Goal: Task Accomplishment & Management: Complete application form

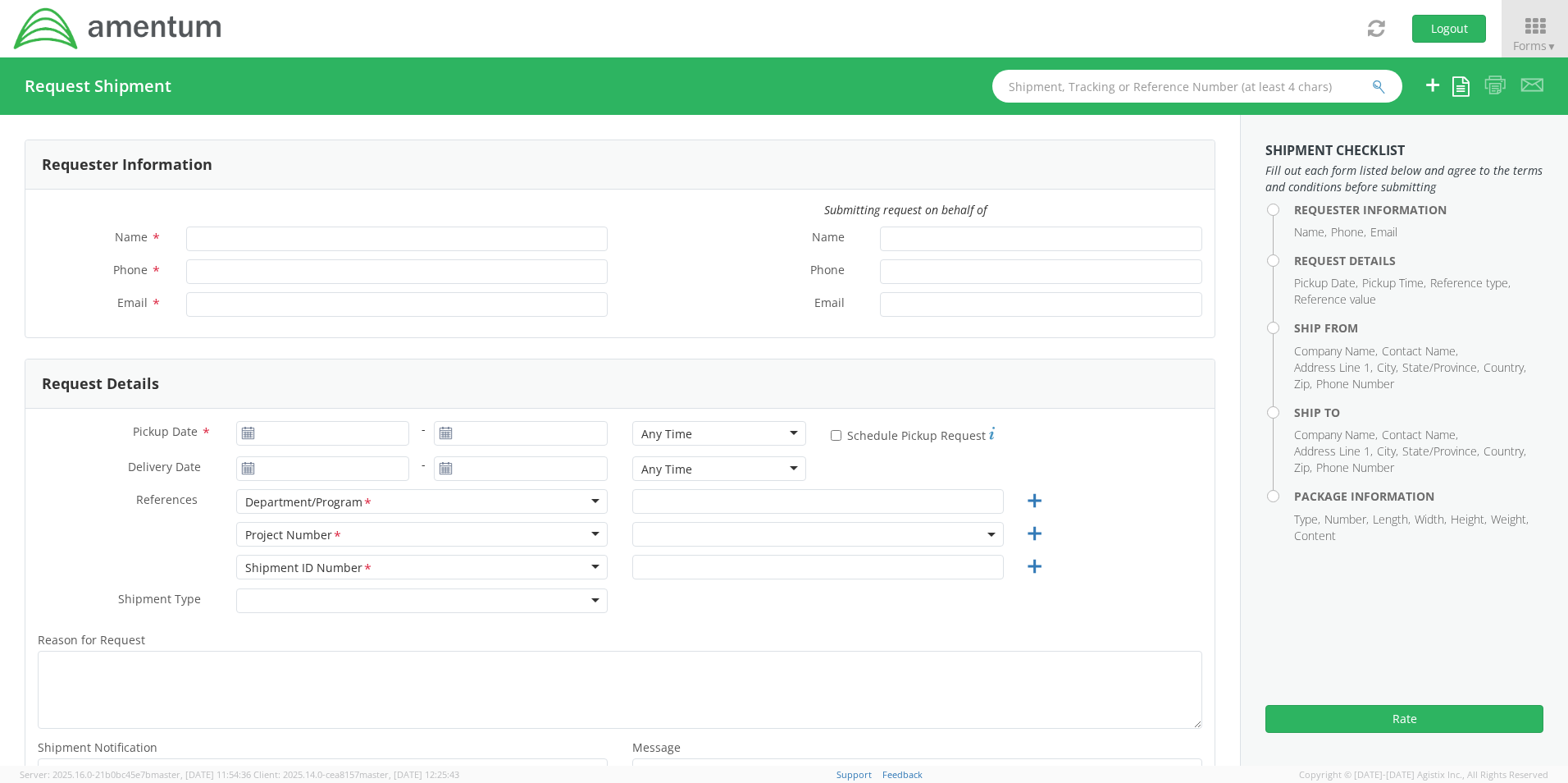
type input "[PERSON_NAME]"
type input "[PHONE_NUMBER]"
type input "[PERSON_NAME][EMAIL_ADDRESS][PERSON_NAME][DOMAIN_NAME]"
select select "0915.G3009.04.001.790.AA.SSP00"
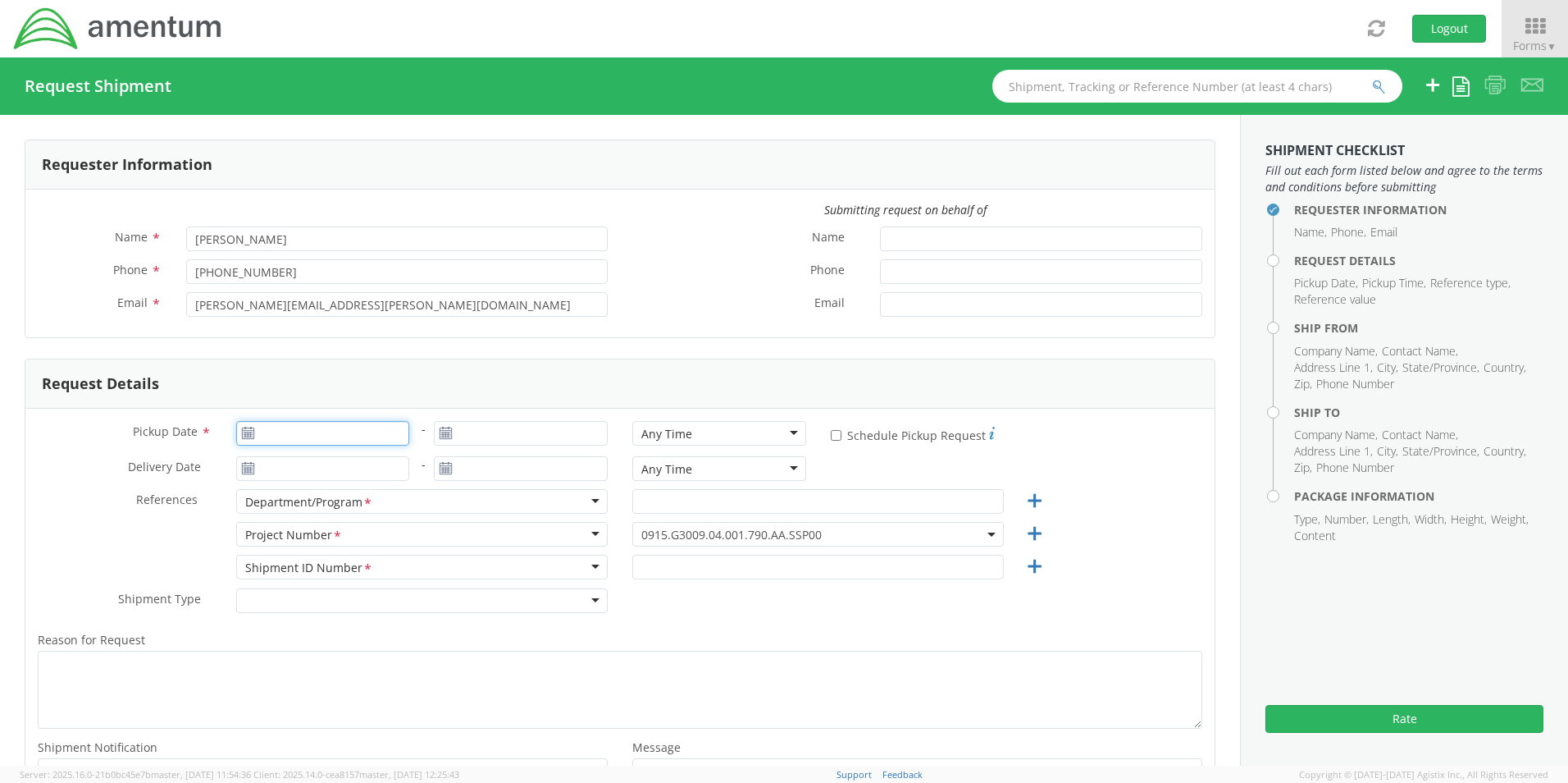
type input "[DATE]"
click at [295, 435] on input "[DATE]" at bounding box center [323, 433] width 174 height 25
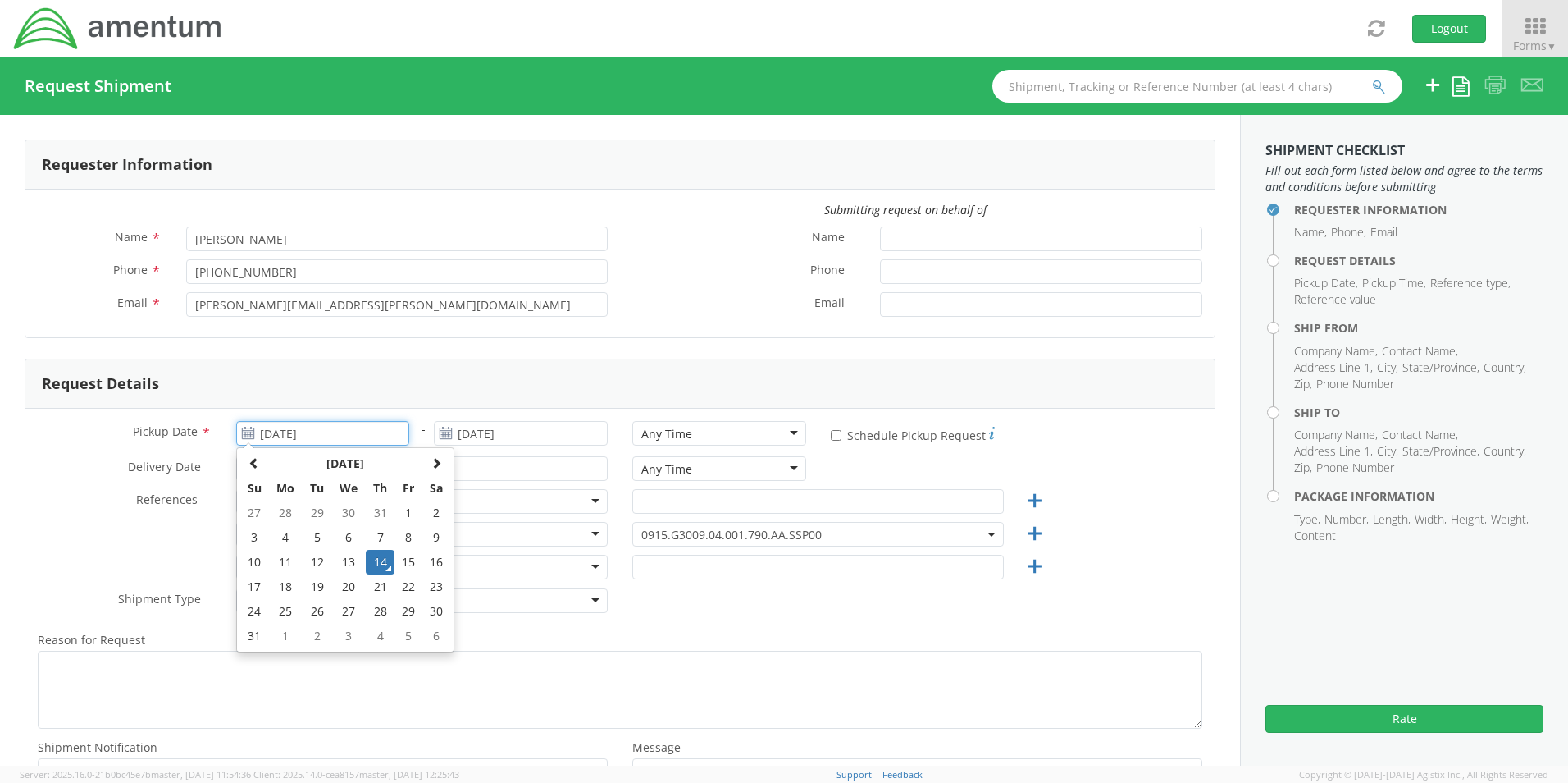
click at [379, 556] on td "14" at bounding box center [380, 562] width 29 height 25
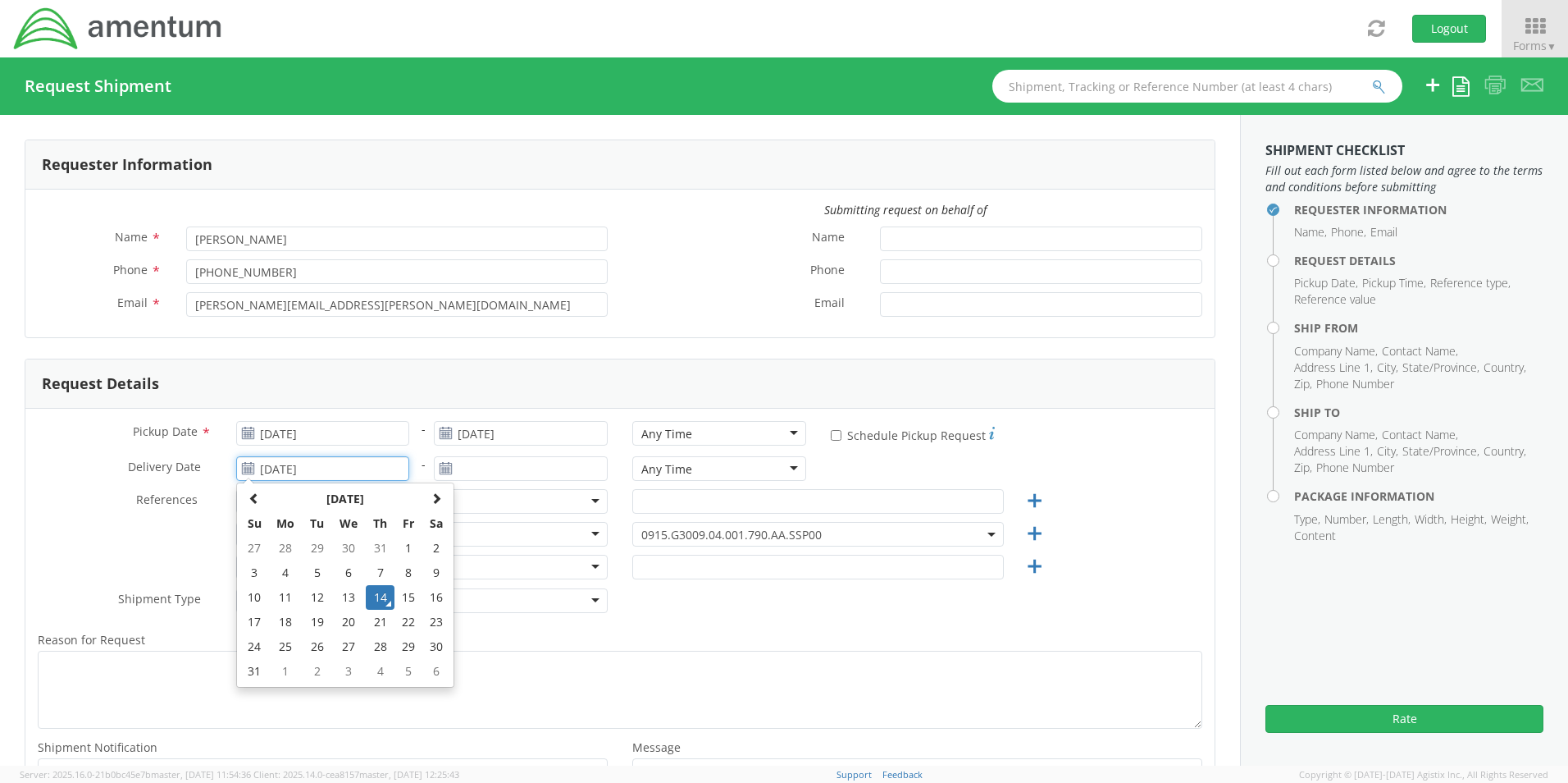
click at [290, 462] on input "[DATE]" at bounding box center [323, 468] width 174 height 25
click at [375, 626] on td "21" at bounding box center [380, 622] width 29 height 25
type input "[DATE]"
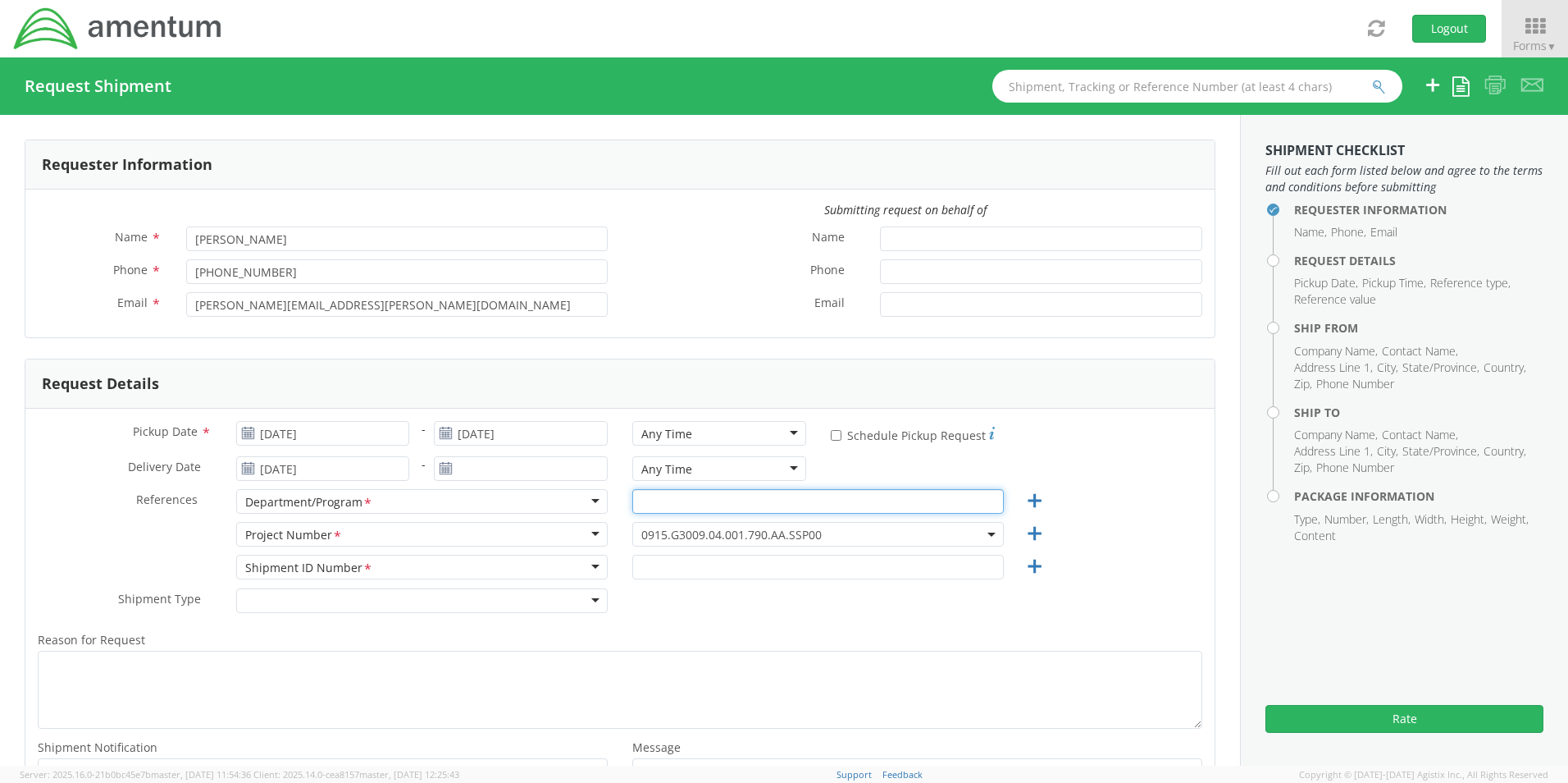
click at [661, 494] on input "text" at bounding box center [818, 501] width 371 height 25
type input "AP"
click at [815, 529] on span "0915.G3009.04.001.790.AA.SSP00" at bounding box center [817, 534] width 354 height 15
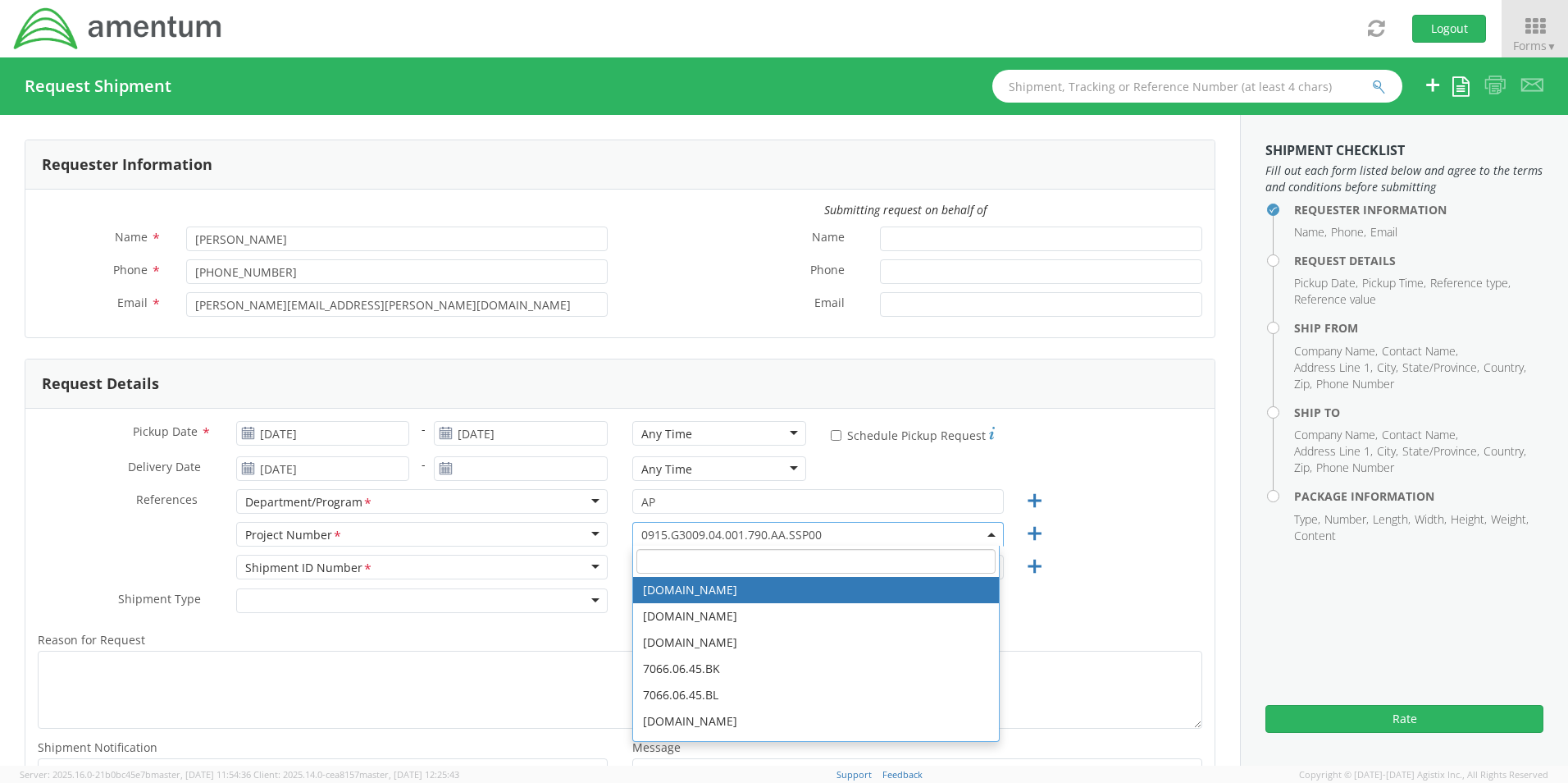
click at [665, 567] on input "search" at bounding box center [817, 561] width 360 height 25
type input "OVHD"
select select "OVHD.100077.LP000"
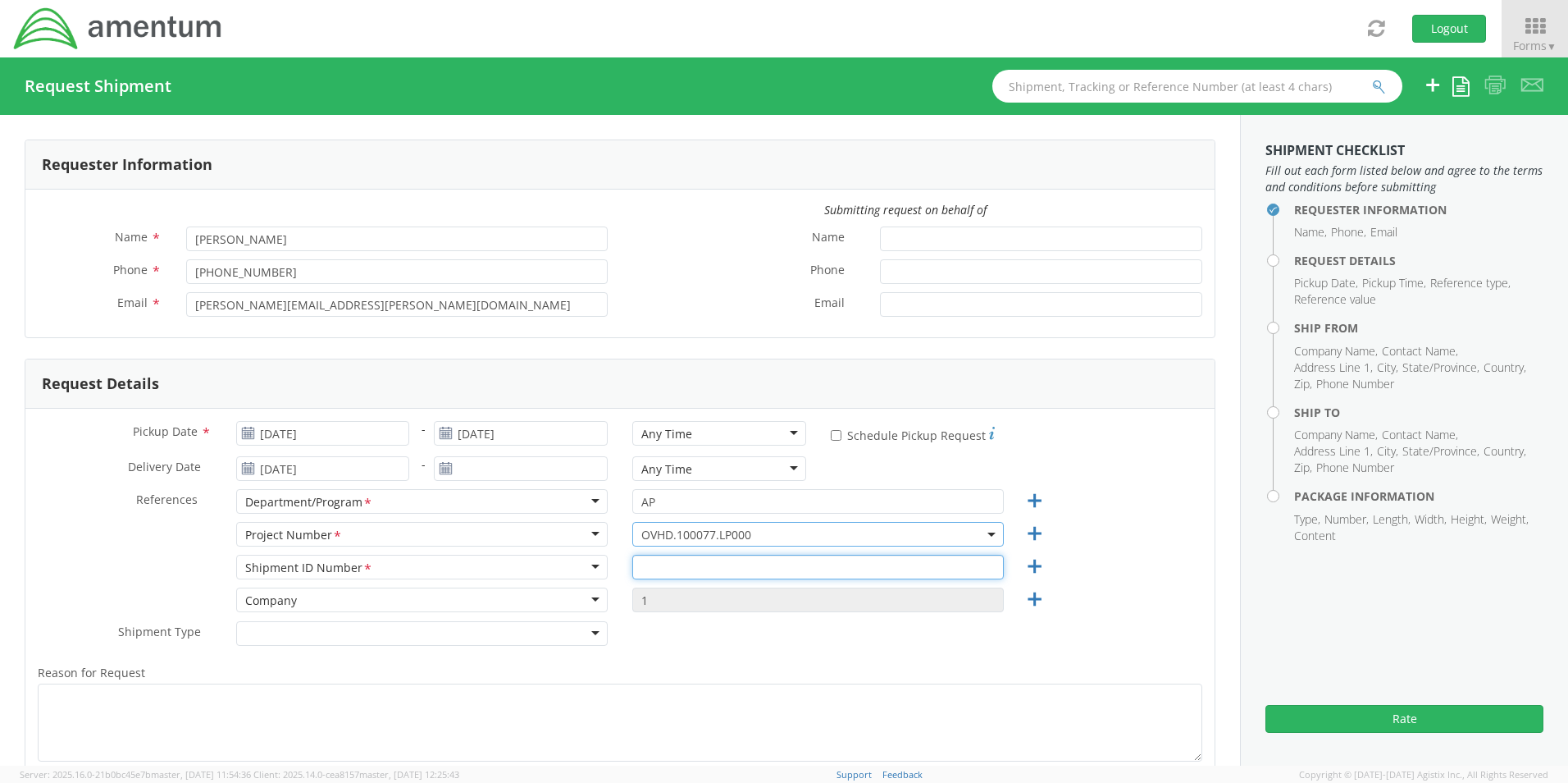
click at [656, 565] on input "text" at bounding box center [818, 567] width 371 height 25
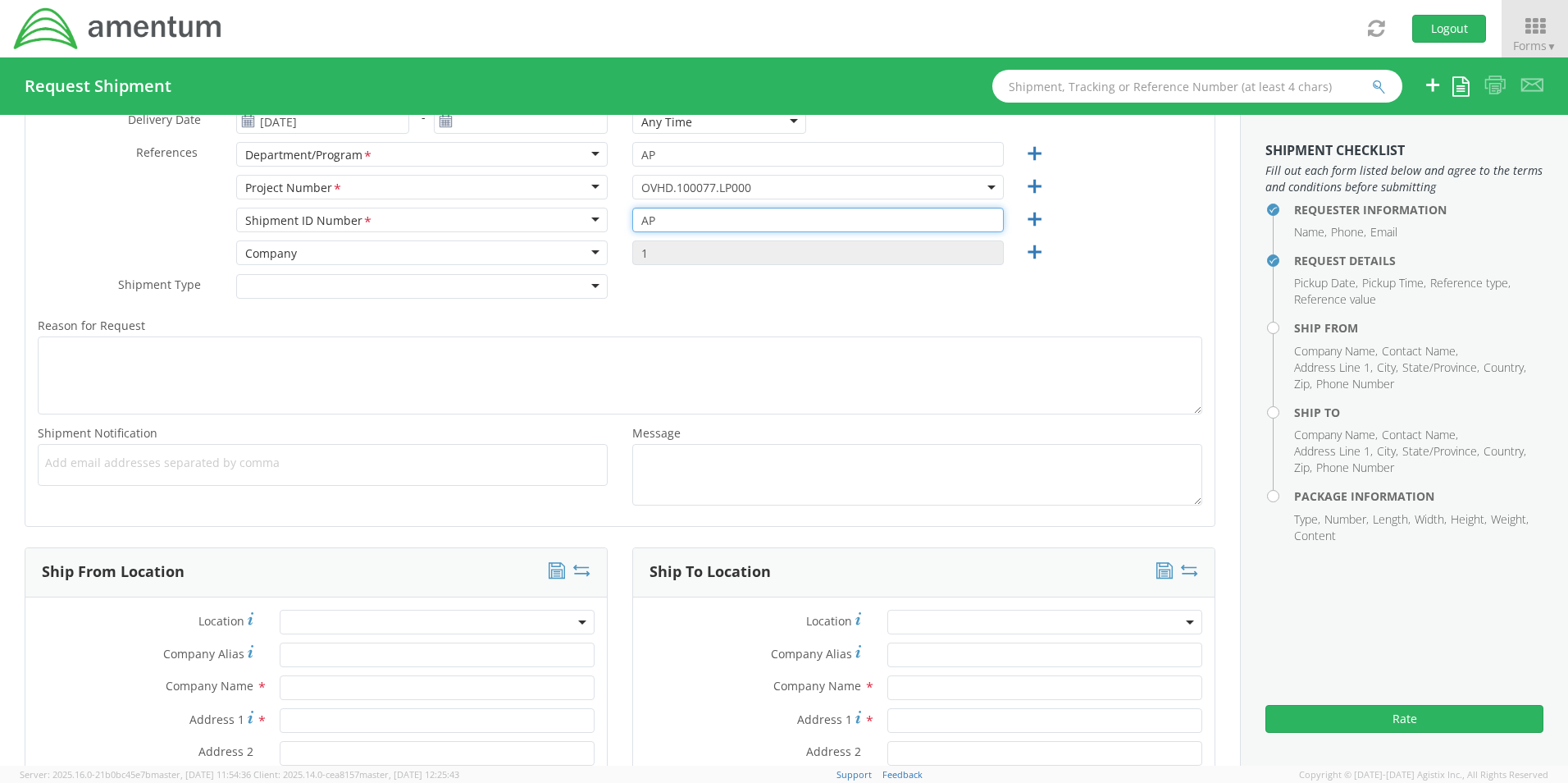
scroll to position [574, 0]
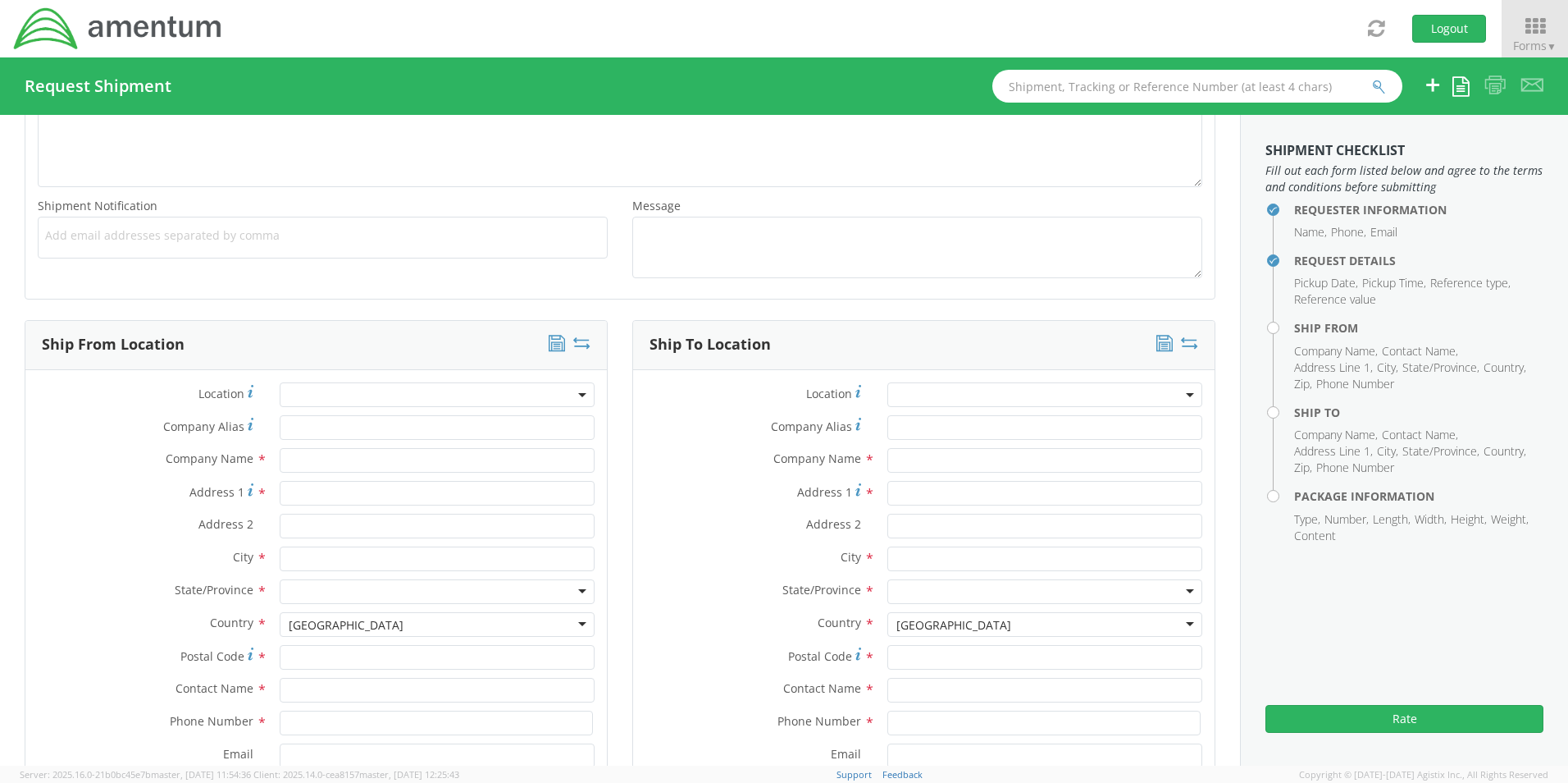
type input "AP"
click at [310, 459] on input "text" at bounding box center [437, 460] width 315 height 25
type input "Amentum"
type input "[STREET_ADDRESS][PERSON_NAME]"
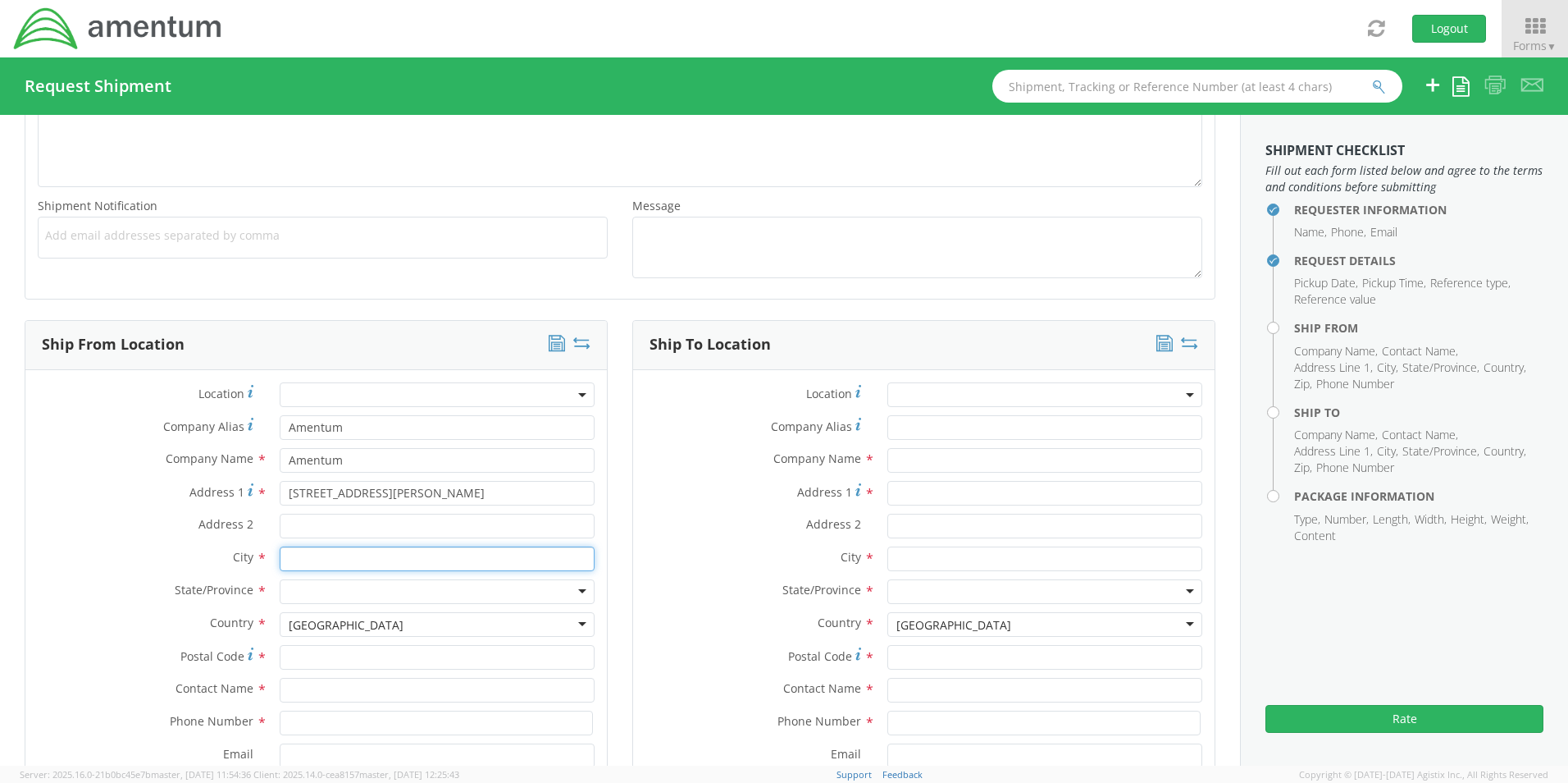
type input "ODON"
type input "47562"
type input "[PERSON_NAME]"
type input "8126934146"
type input "[PERSON_NAME][EMAIL_ADDRESS][PERSON_NAME][DOMAIN_NAME]"
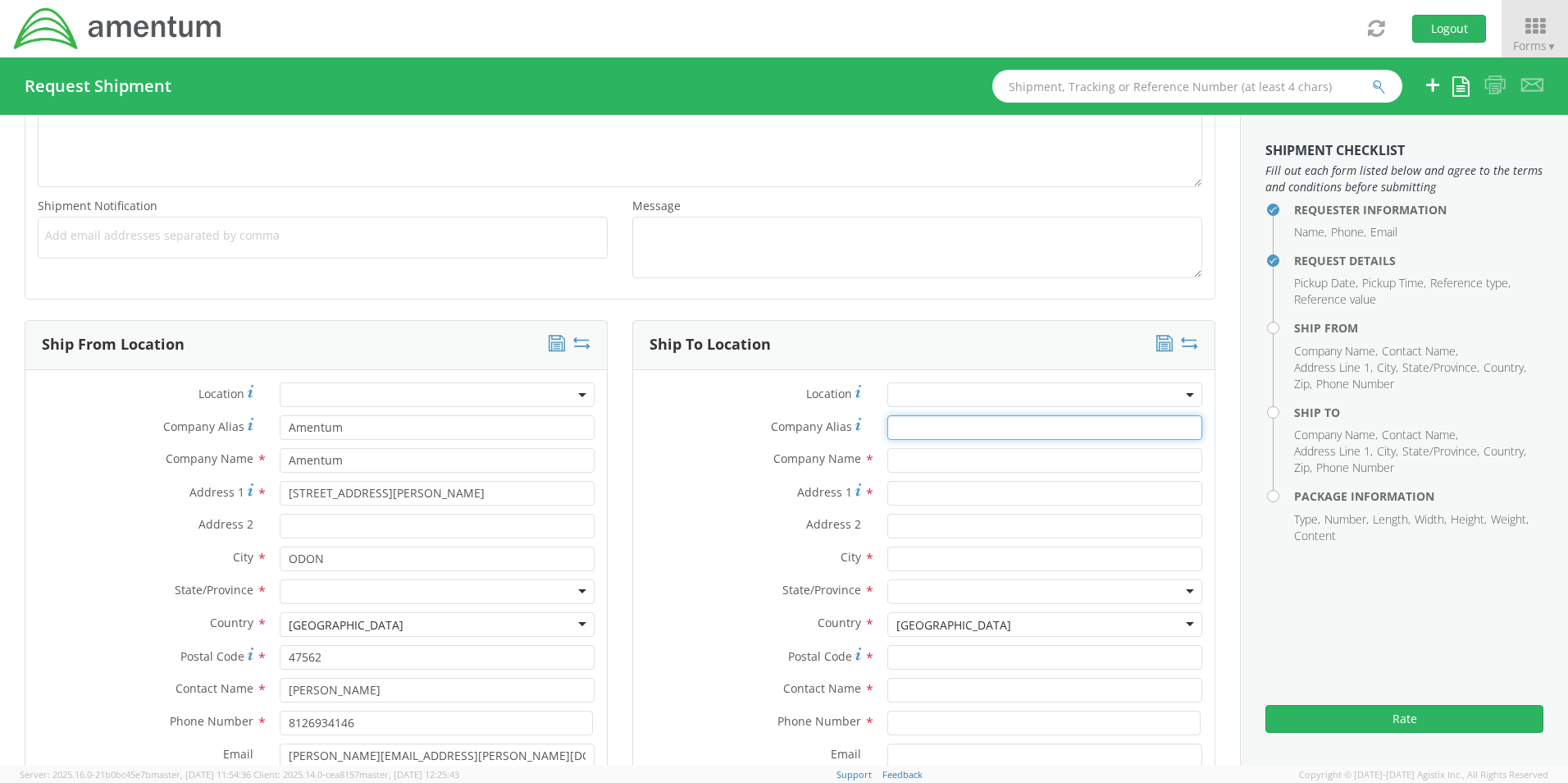
type input "Amentum"
type input "[STREET_ADDRESS][PERSON_NAME]"
type input "[GEOGRAPHIC_DATA]"
type input "20876"
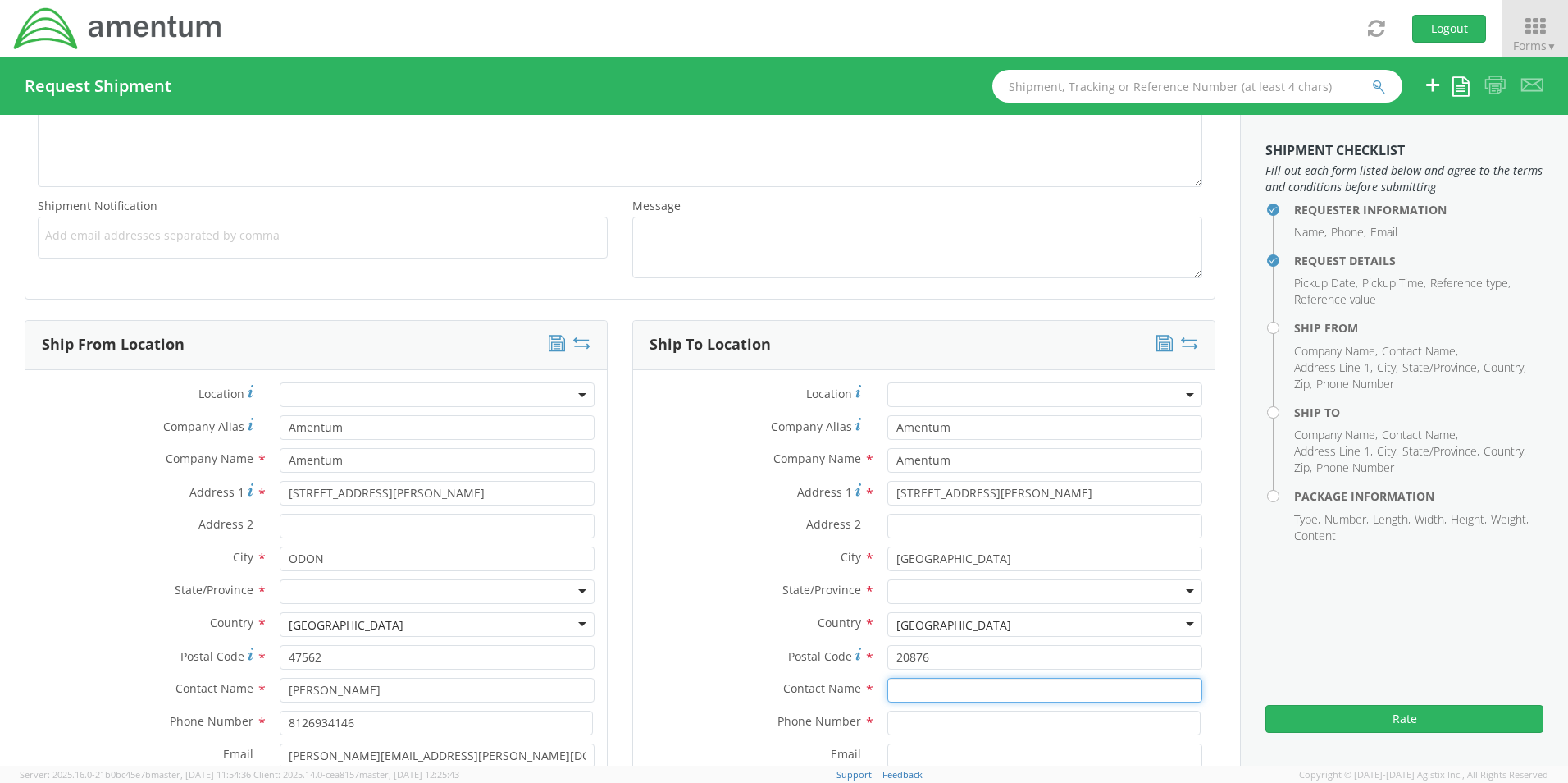
type input "[PERSON_NAME]"
type input "8126934146"
type input "[PERSON_NAME][EMAIL_ADDRESS][PERSON_NAME][DOMAIN_NAME]"
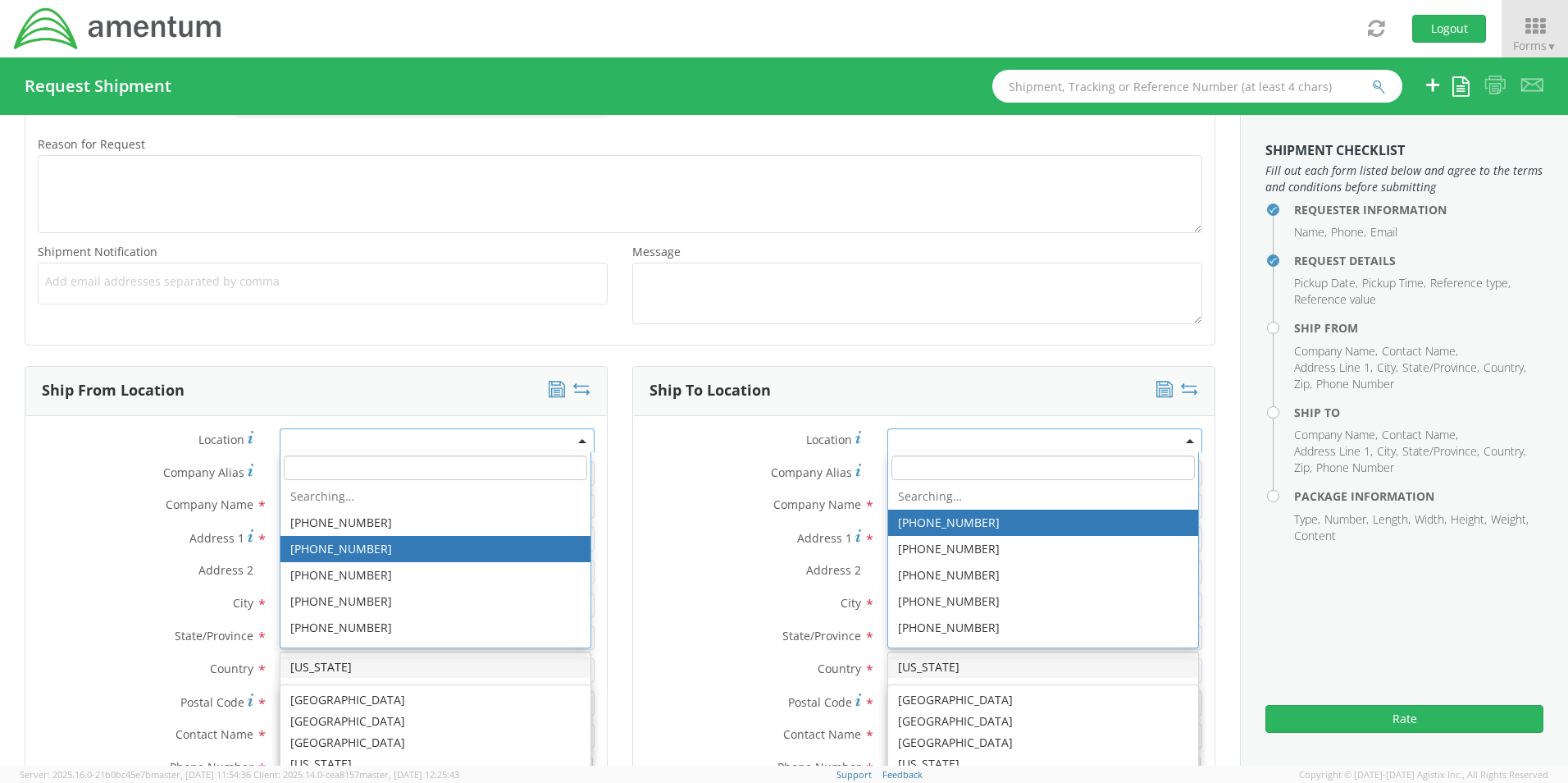
scroll to position [529, 0]
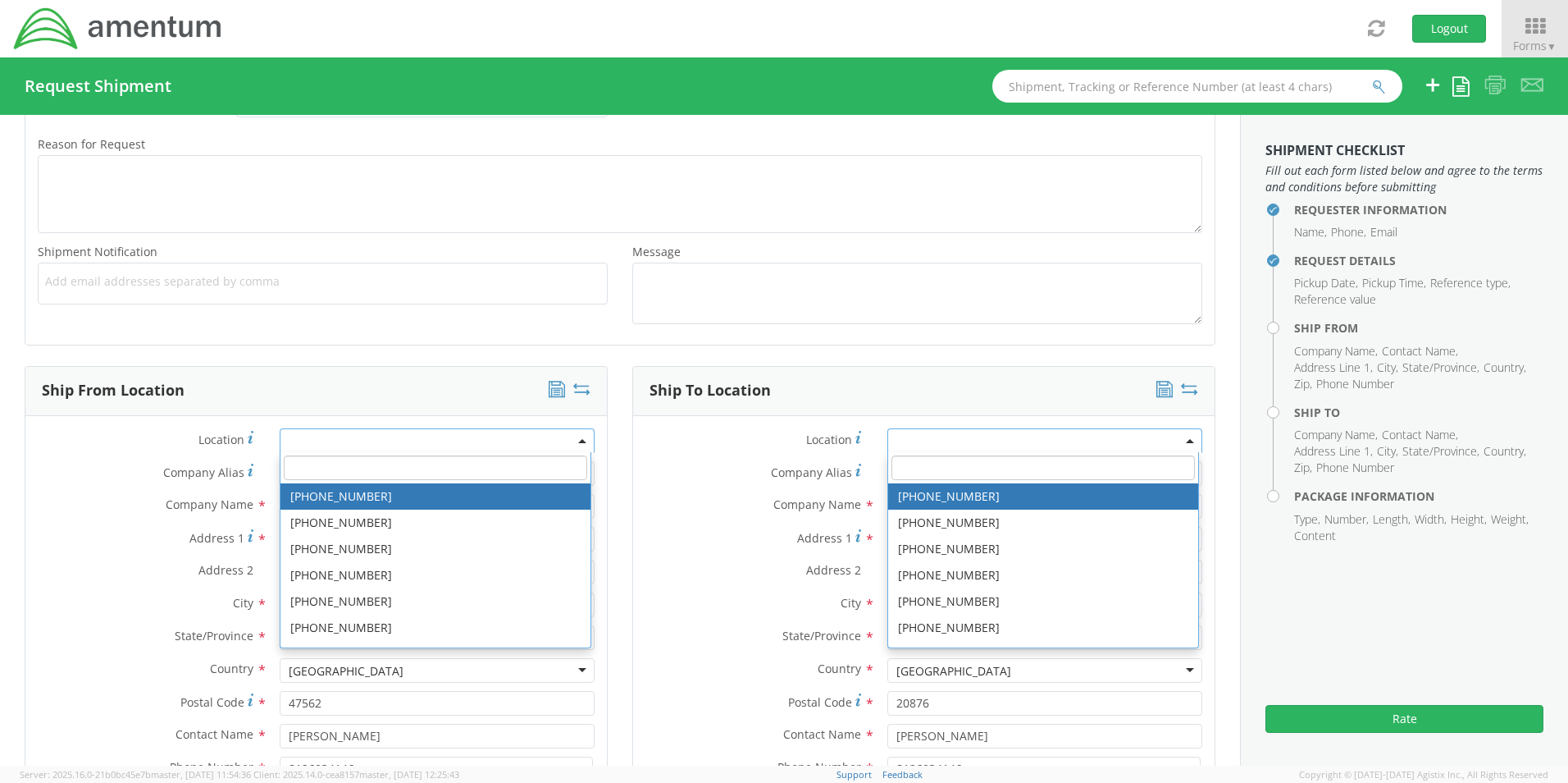
click at [85, 450] on label "Location *" at bounding box center [146, 439] width 242 height 22
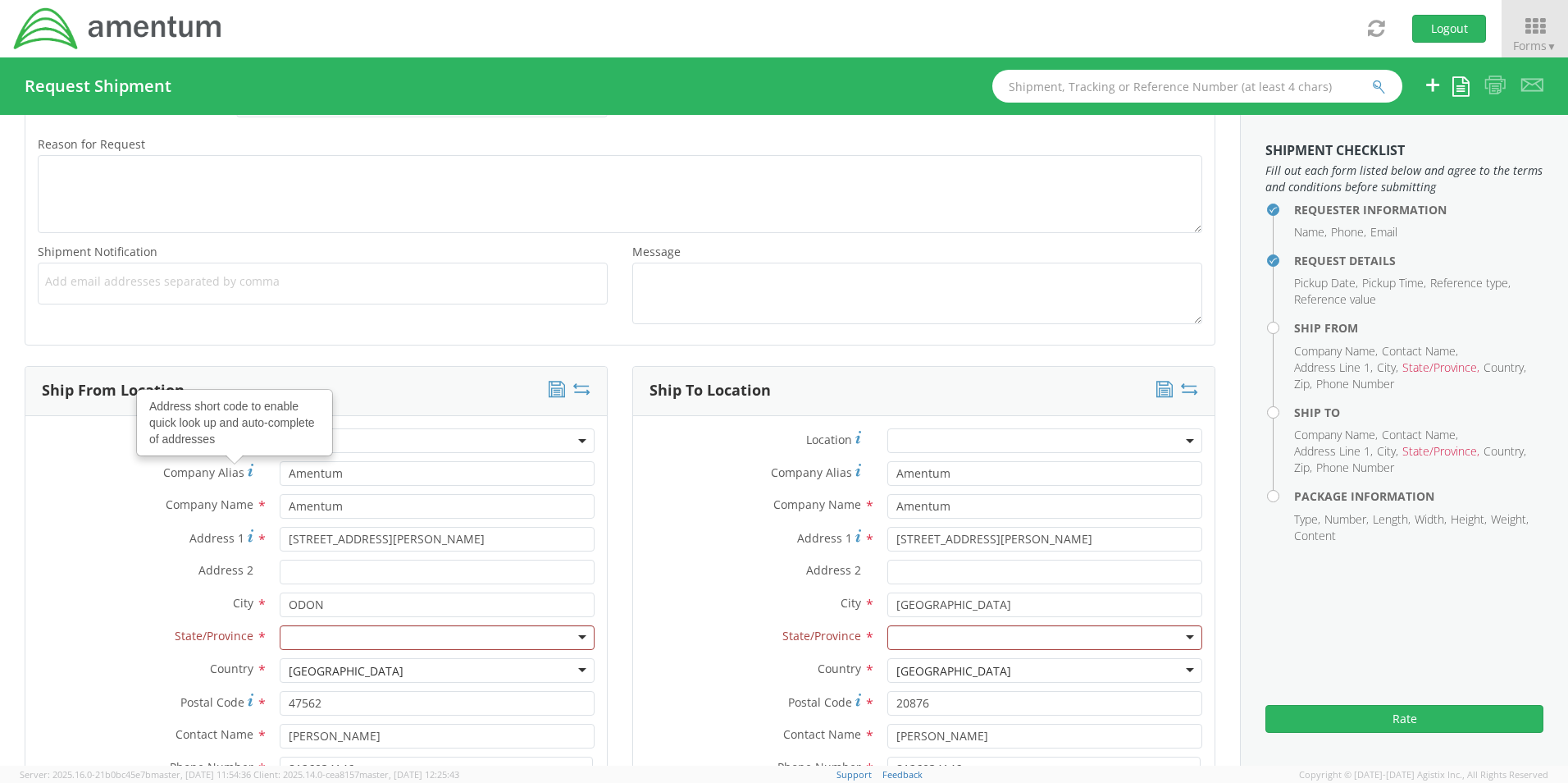
click at [336, 632] on div at bounding box center [437, 637] width 315 height 25
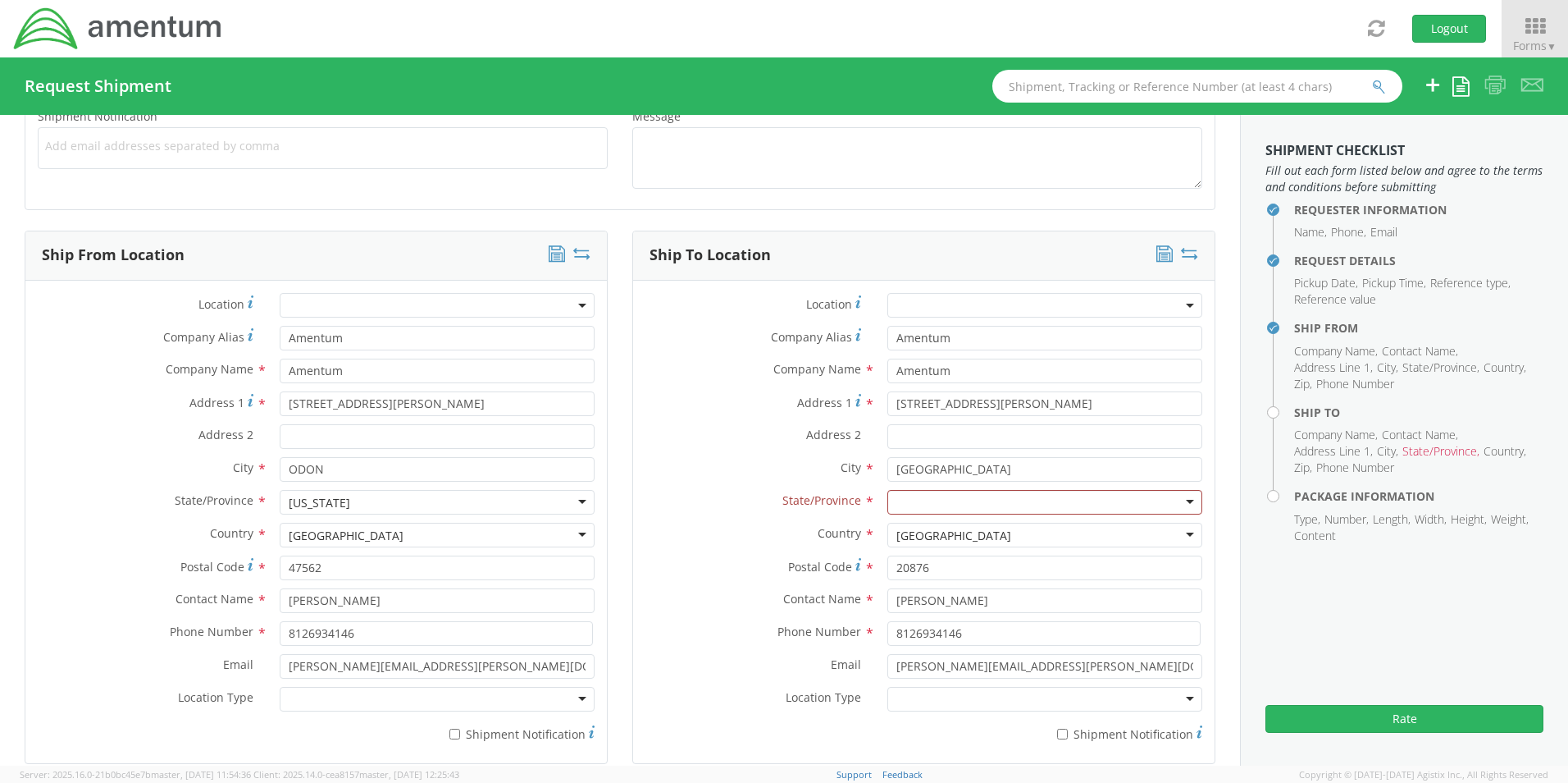
scroll to position [692, 0]
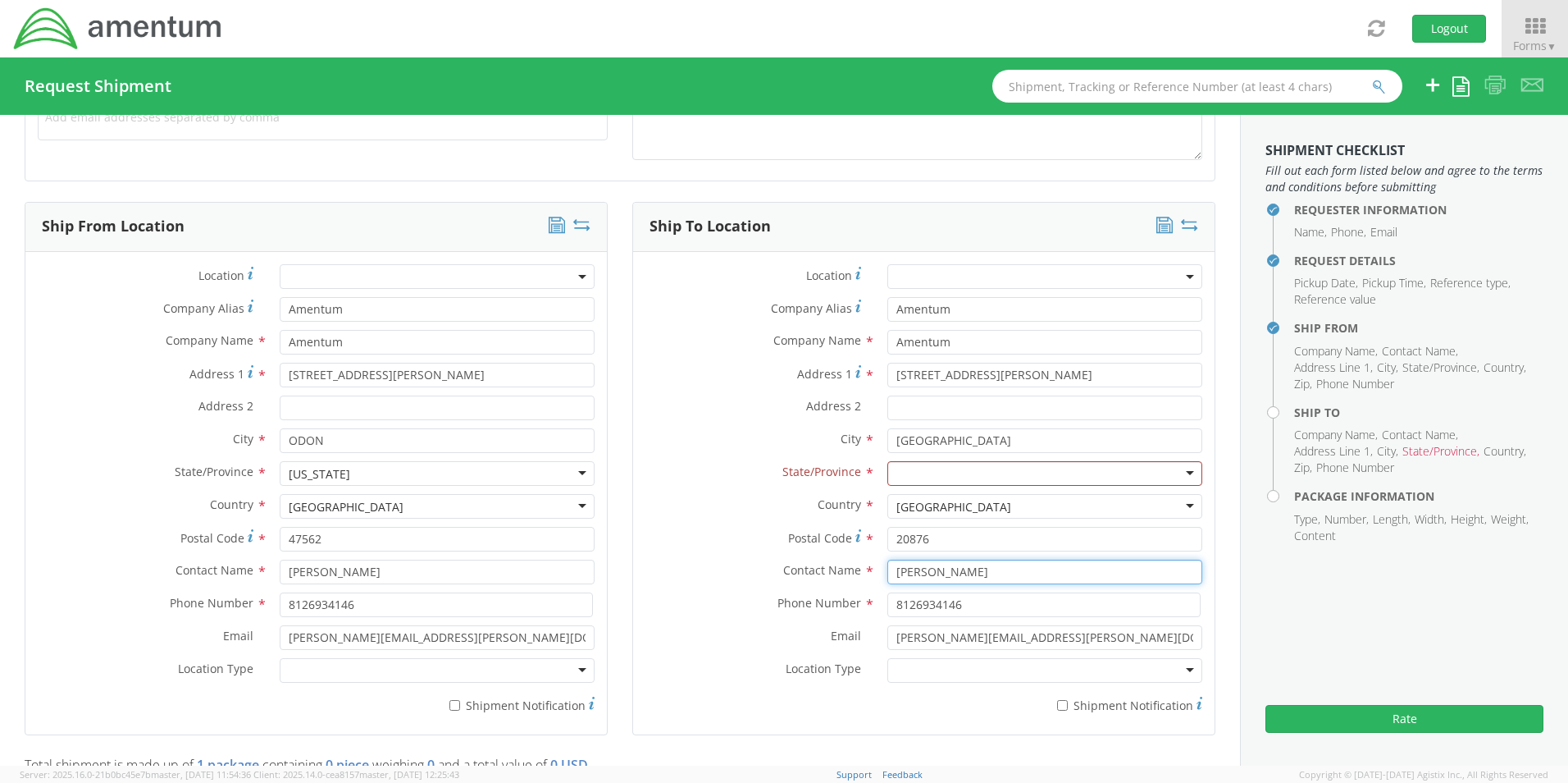
click at [974, 572] on input "[PERSON_NAME]" at bounding box center [1044, 572] width 315 height 25
drag, startPoint x: 1074, startPoint y: 641, endPoint x: 863, endPoint y: 637, distance: 211.0
click at [863, 637] on div "Email * [PERSON_NAME][EMAIL_ADDRESS][PERSON_NAME][DOMAIN_NAME]" at bounding box center [924, 637] width 582 height 25
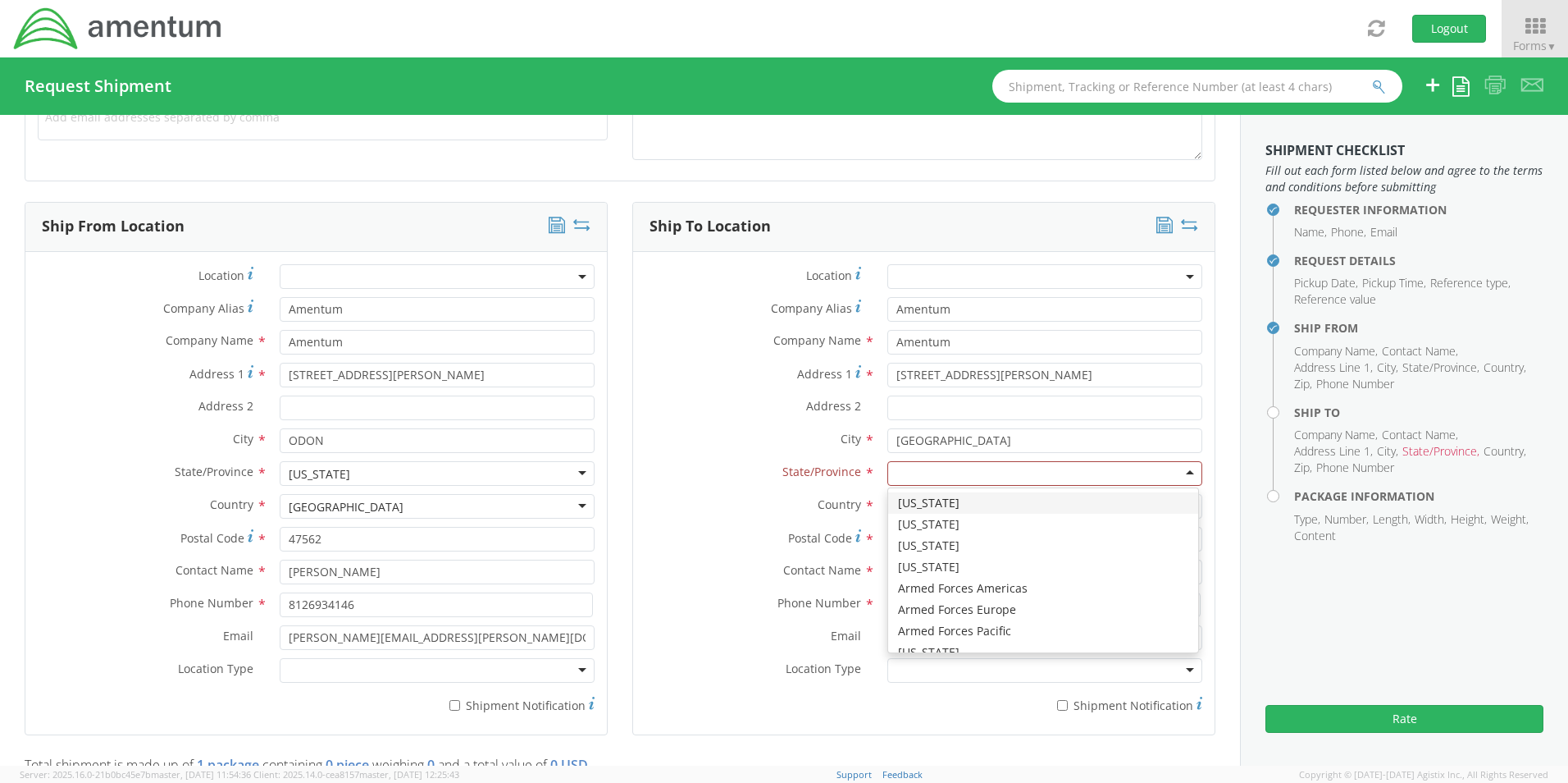
click at [907, 478] on div at bounding box center [1044, 473] width 315 height 25
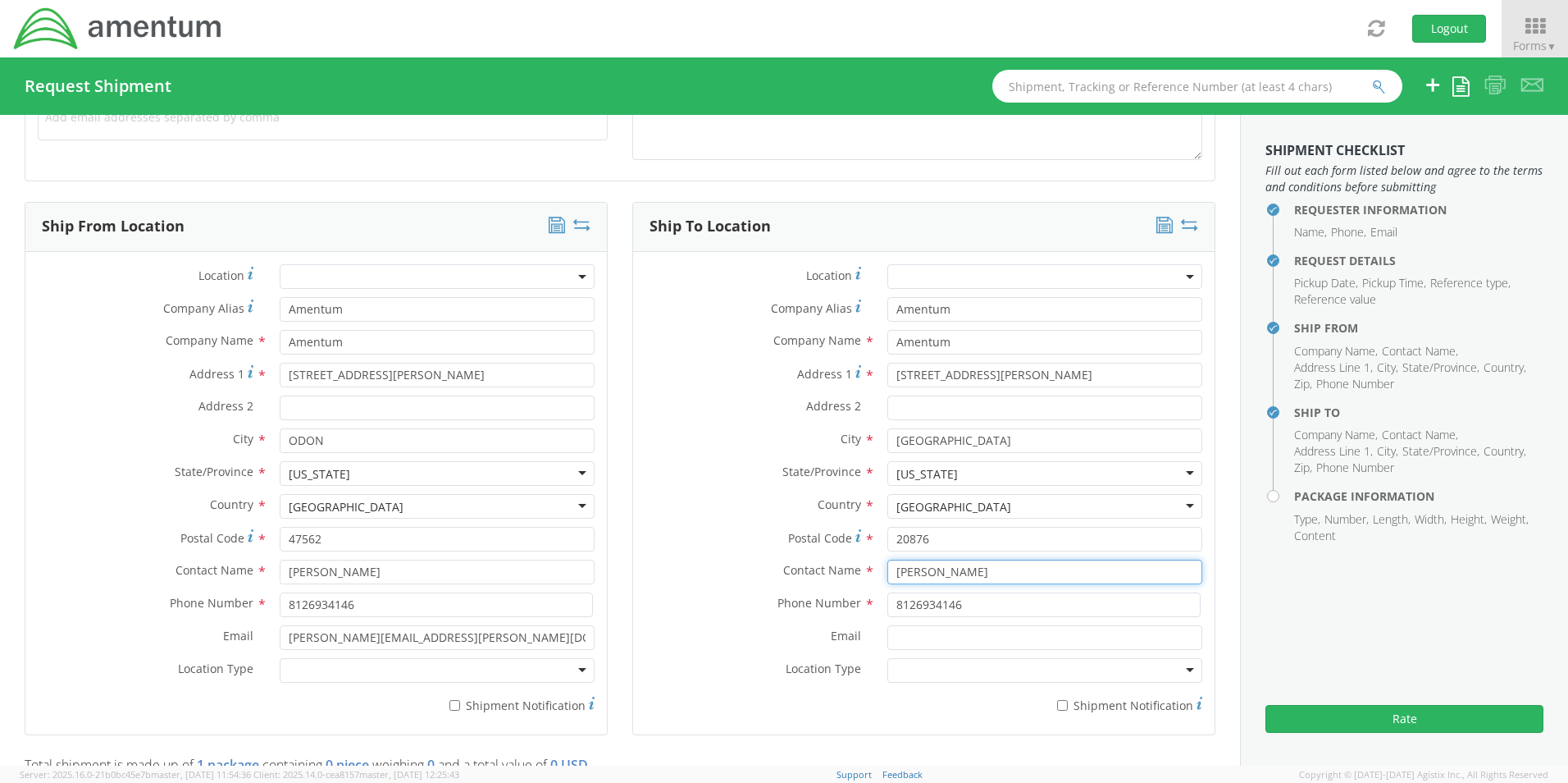
drag, startPoint x: 977, startPoint y: 572, endPoint x: 834, endPoint y: 573, distance: 143.0
click at [834, 573] on div "Contact Name * [PERSON_NAME]" at bounding box center [924, 572] width 582 height 25
click at [912, 569] on input "text" at bounding box center [1044, 572] width 315 height 25
type input "[PERSON_NAME]"
drag, startPoint x: 979, startPoint y: 611, endPoint x: 865, endPoint y: 601, distance: 114.4
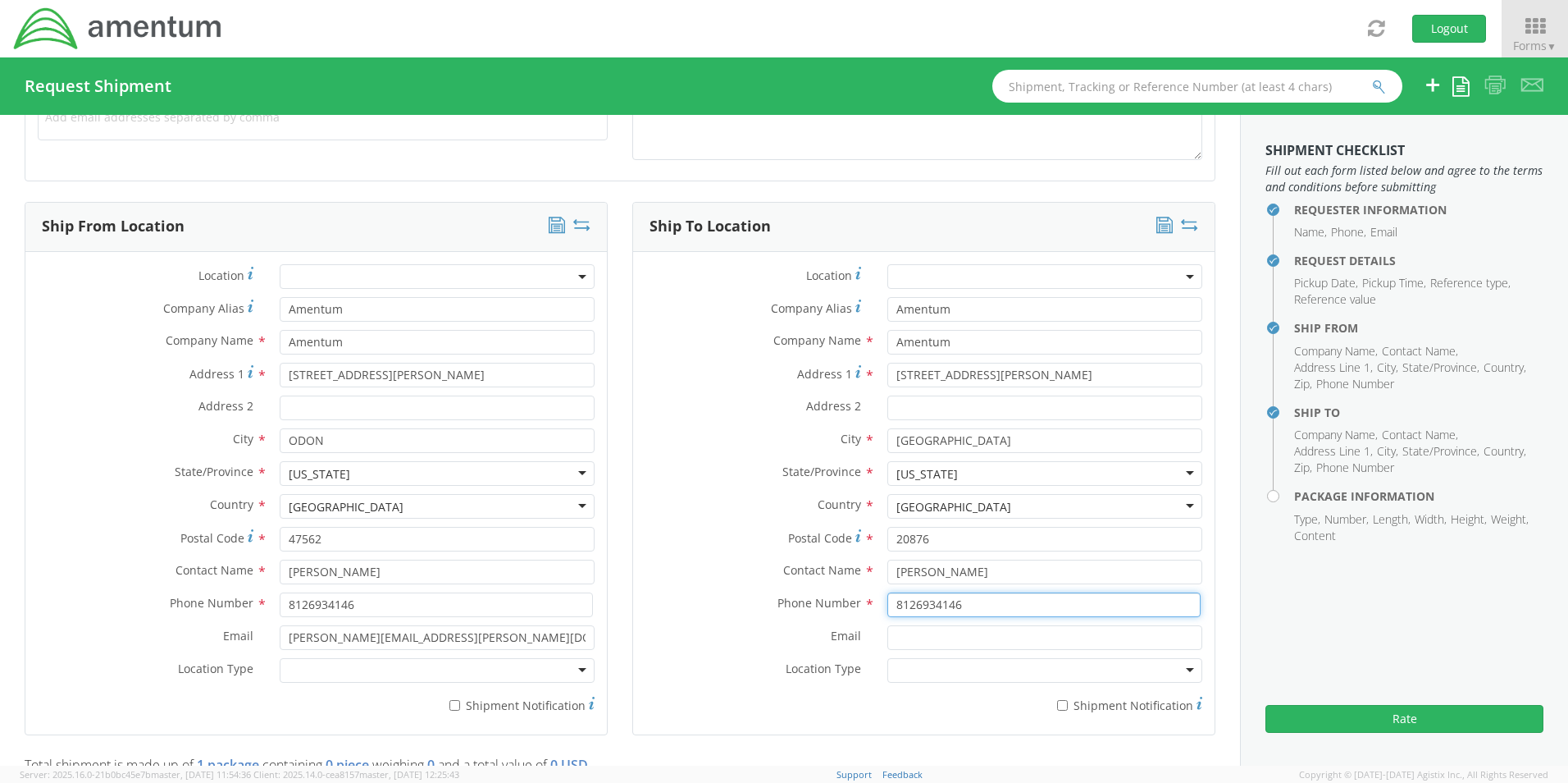
click at [865, 601] on div "Phone Number * 8126934146" at bounding box center [924, 604] width 582 height 25
type input "8126934146"
type input "Amentum"
type input "[PERSON_NAME][EMAIL_ADDRESS][PERSON_NAME][DOMAIN_NAME]"
type input "Amentum"
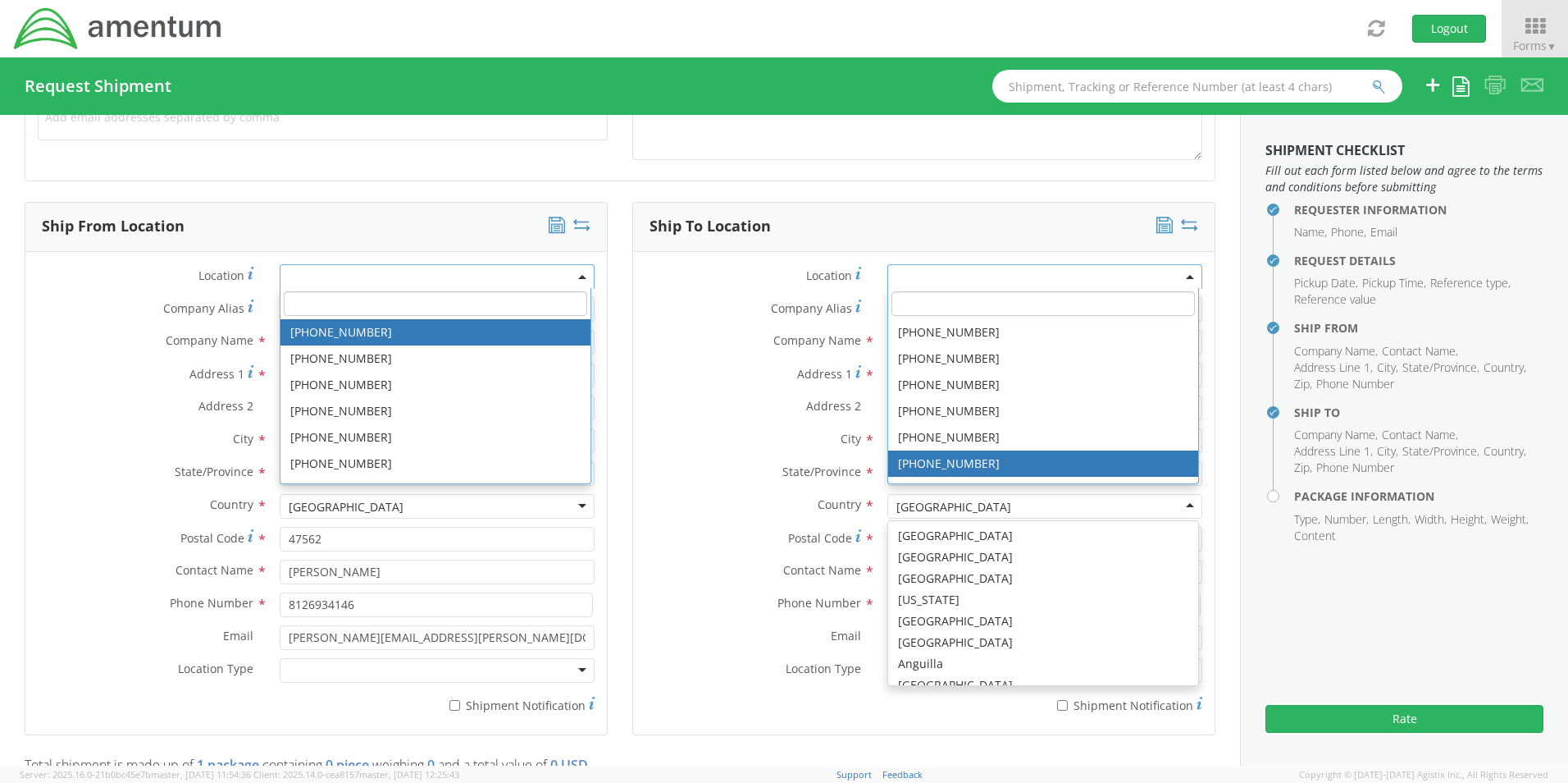
click at [743, 678] on label "Location Type *" at bounding box center [754, 668] width 242 height 21
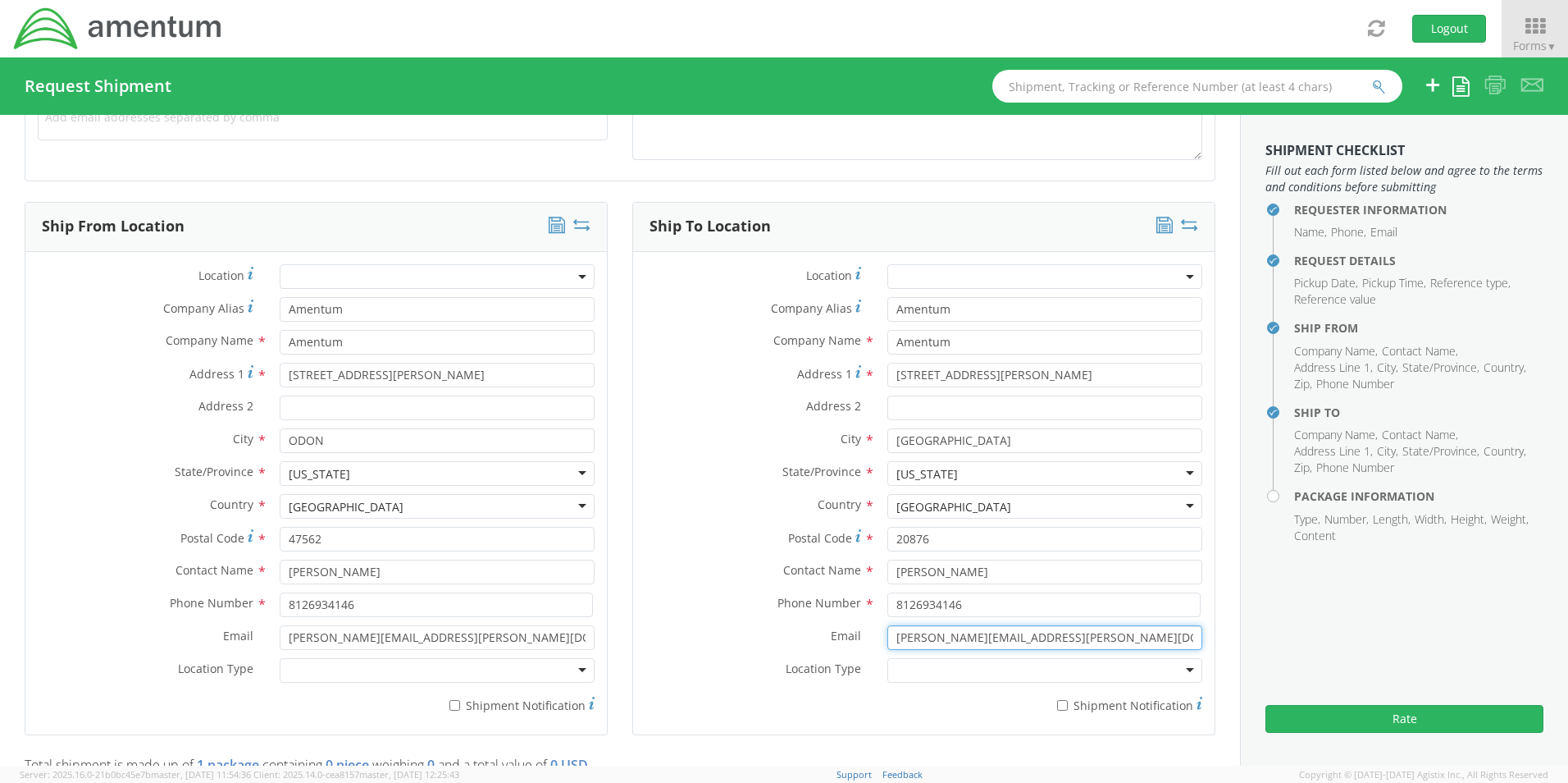
drag, startPoint x: 1050, startPoint y: 639, endPoint x: 767, endPoint y: 644, distance: 283.0
click at [767, 644] on div "Email * [PERSON_NAME][EMAIL_ADDRESS][PERSON_NAME][DOMAIN_NAME]" at bounding box center [924, 637] width 582 height 25
paste input "[PERSON_NAME][EMAIL_ADDRESS][PERSON_NAME][DOMAIN_NAME]"
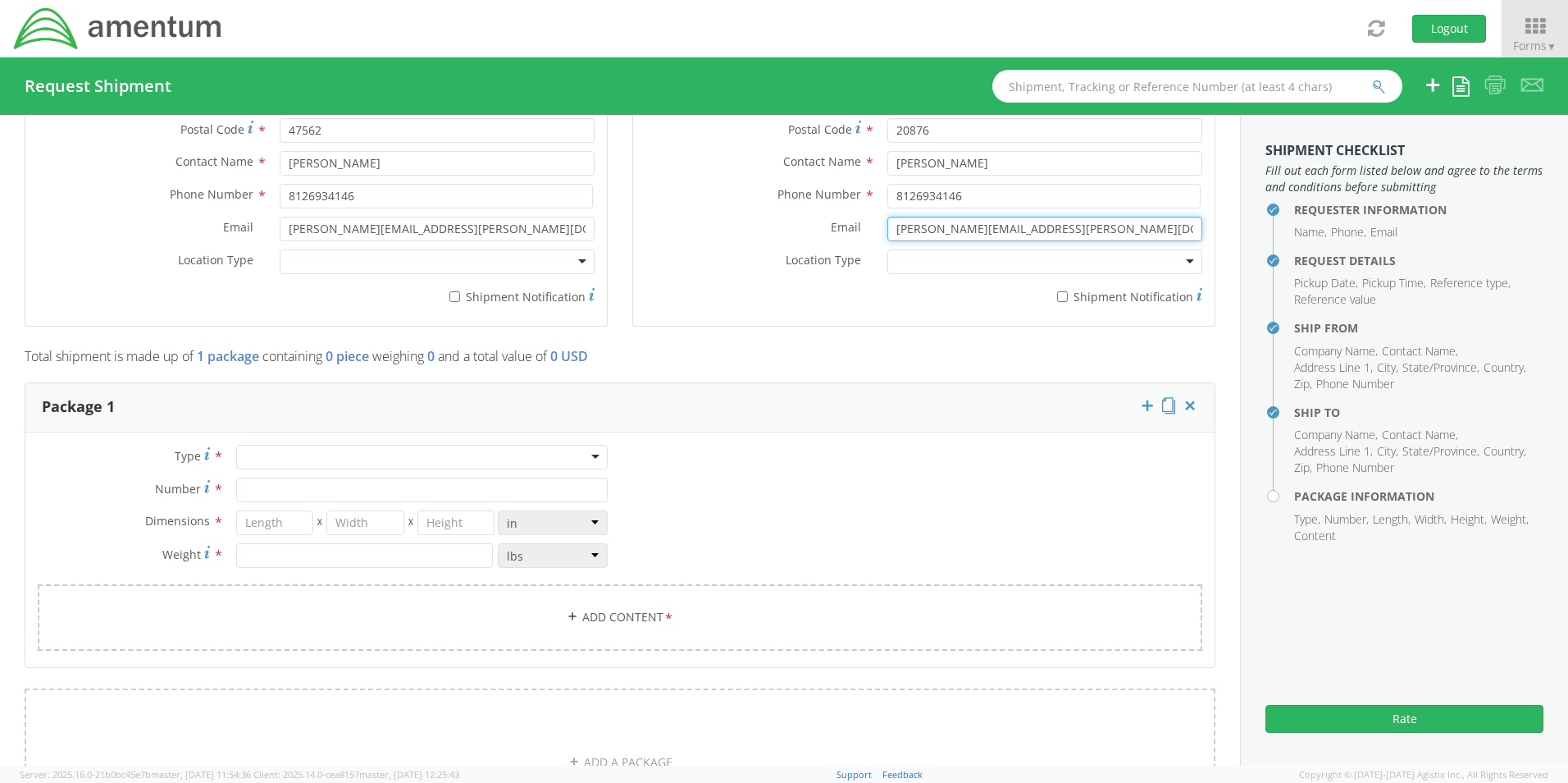
scroll to position [1103, 0]
type input "[PERSON_NAME][EMAIL_ADDRESS][PERSON_NAME][DOMAIN_NAME]"
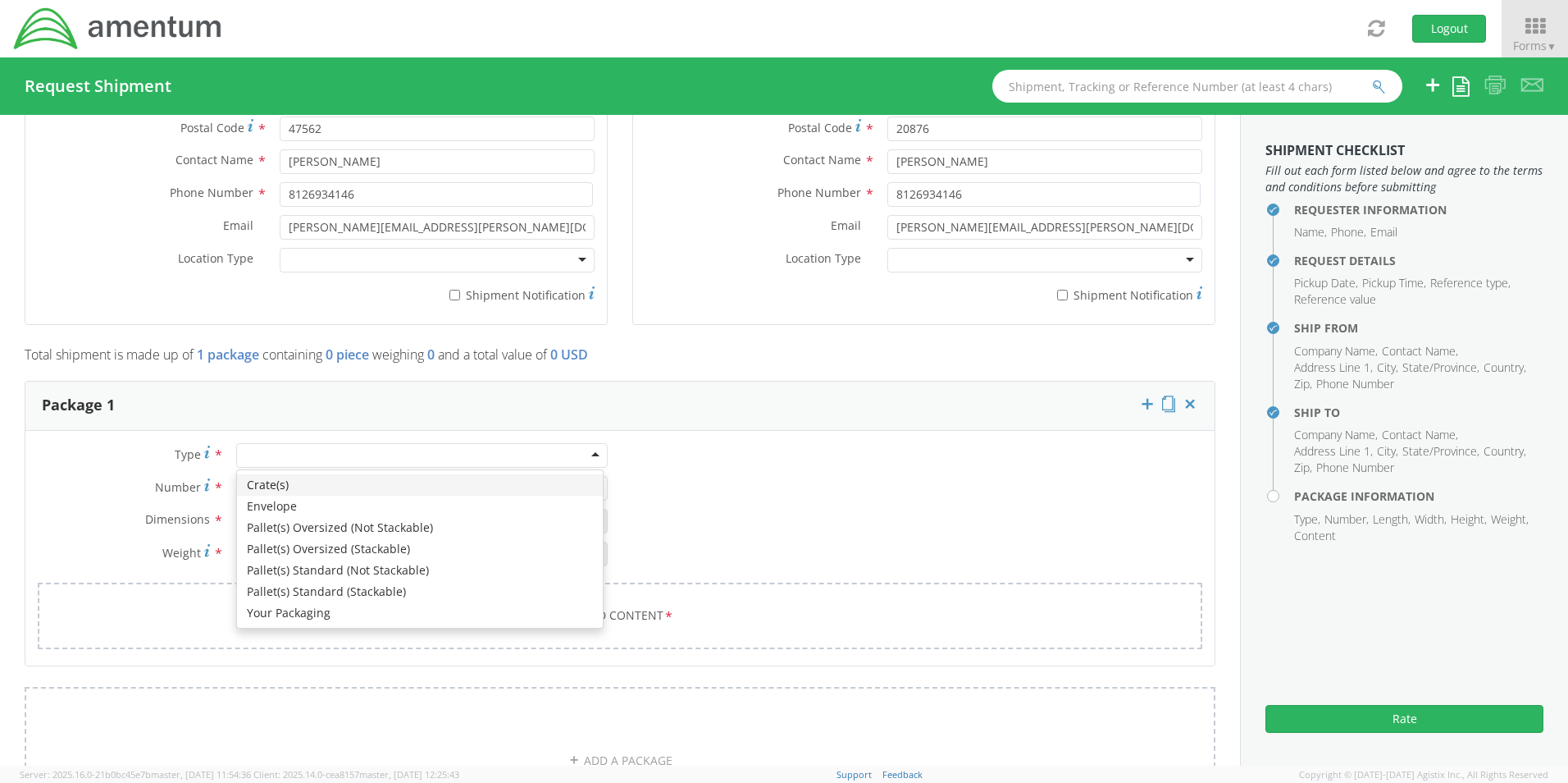
click at [311, 454] on div at bounding box center [422, 455] width 371 height 25
type input "1"
type input "9.5"
type input "12.5"
type input "0.25"
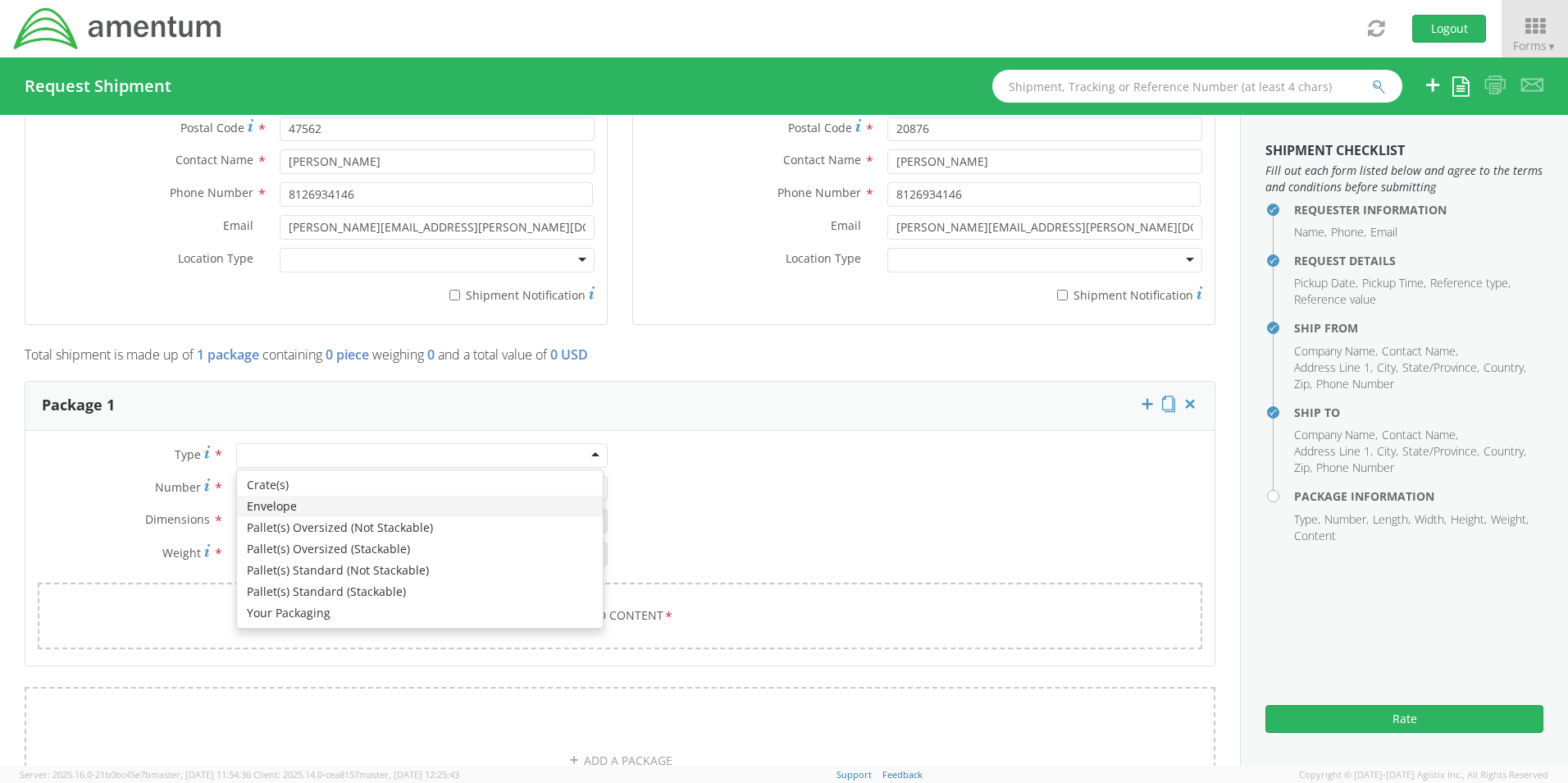
type input "1"
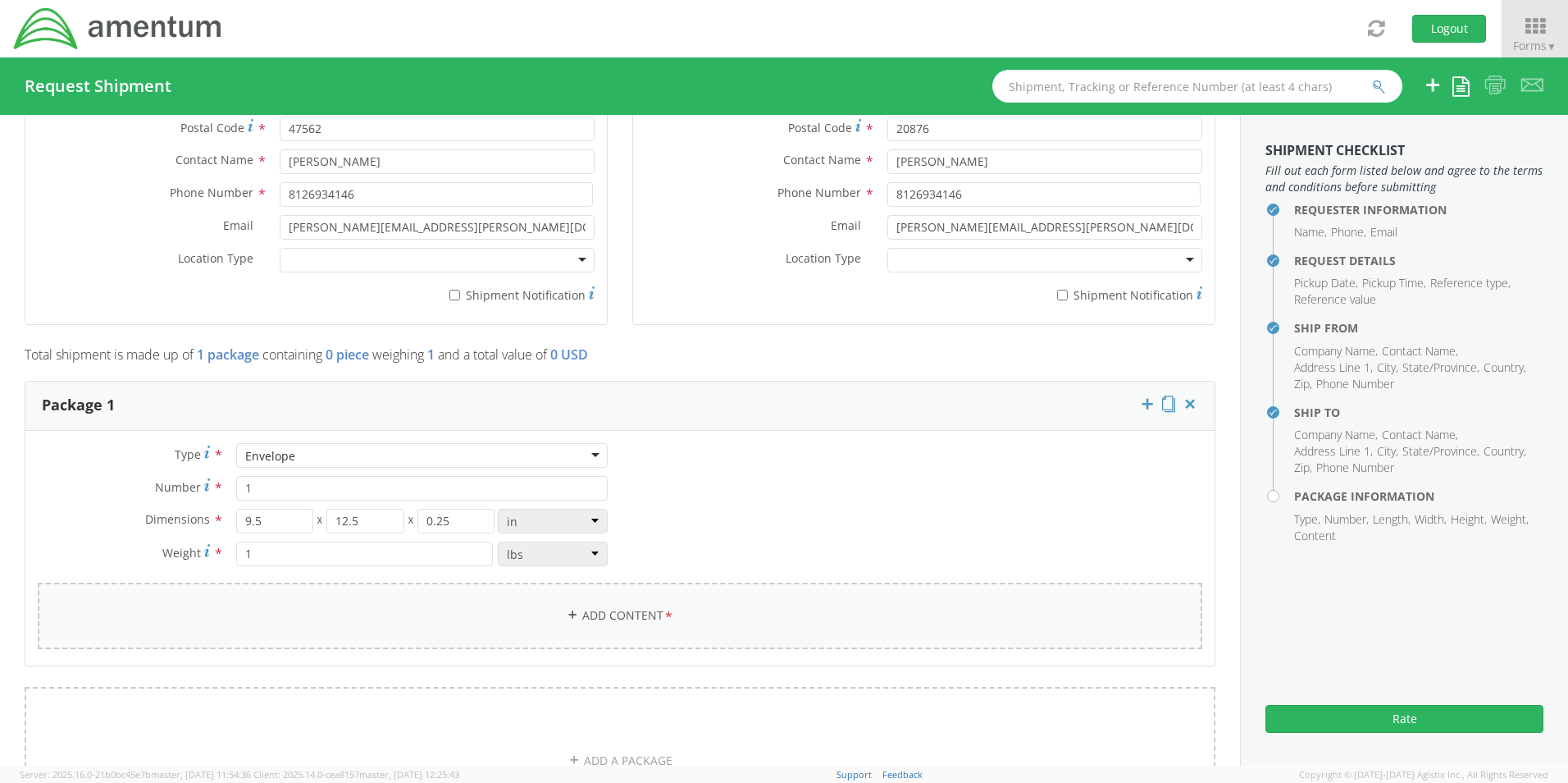
click at [609, 622] on link "Add Content *" at bounding box center [619, 616] width 1164 height 66
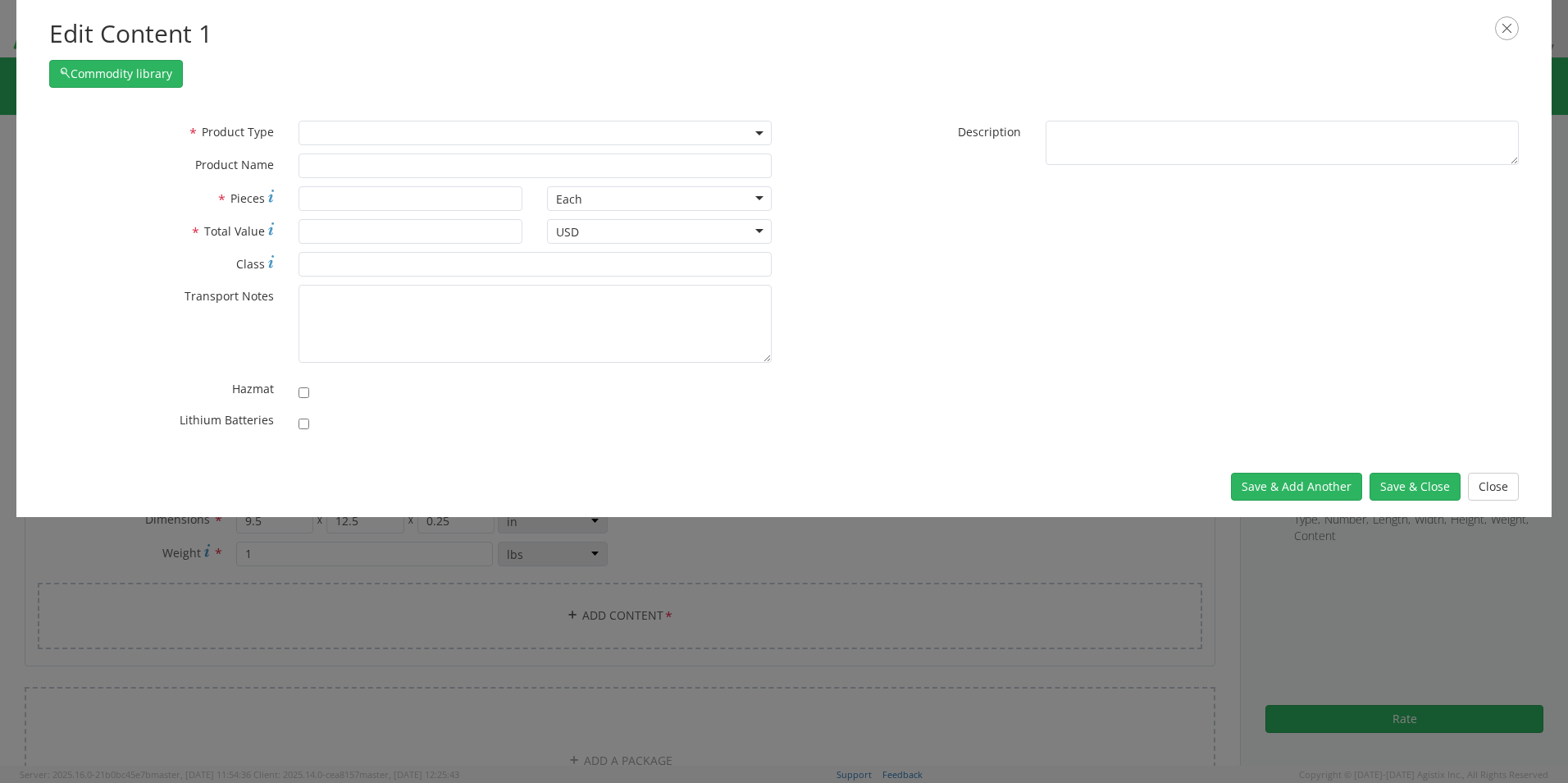
click at [366, 131] on span at bounding box center [535, 132] width 473 height 25
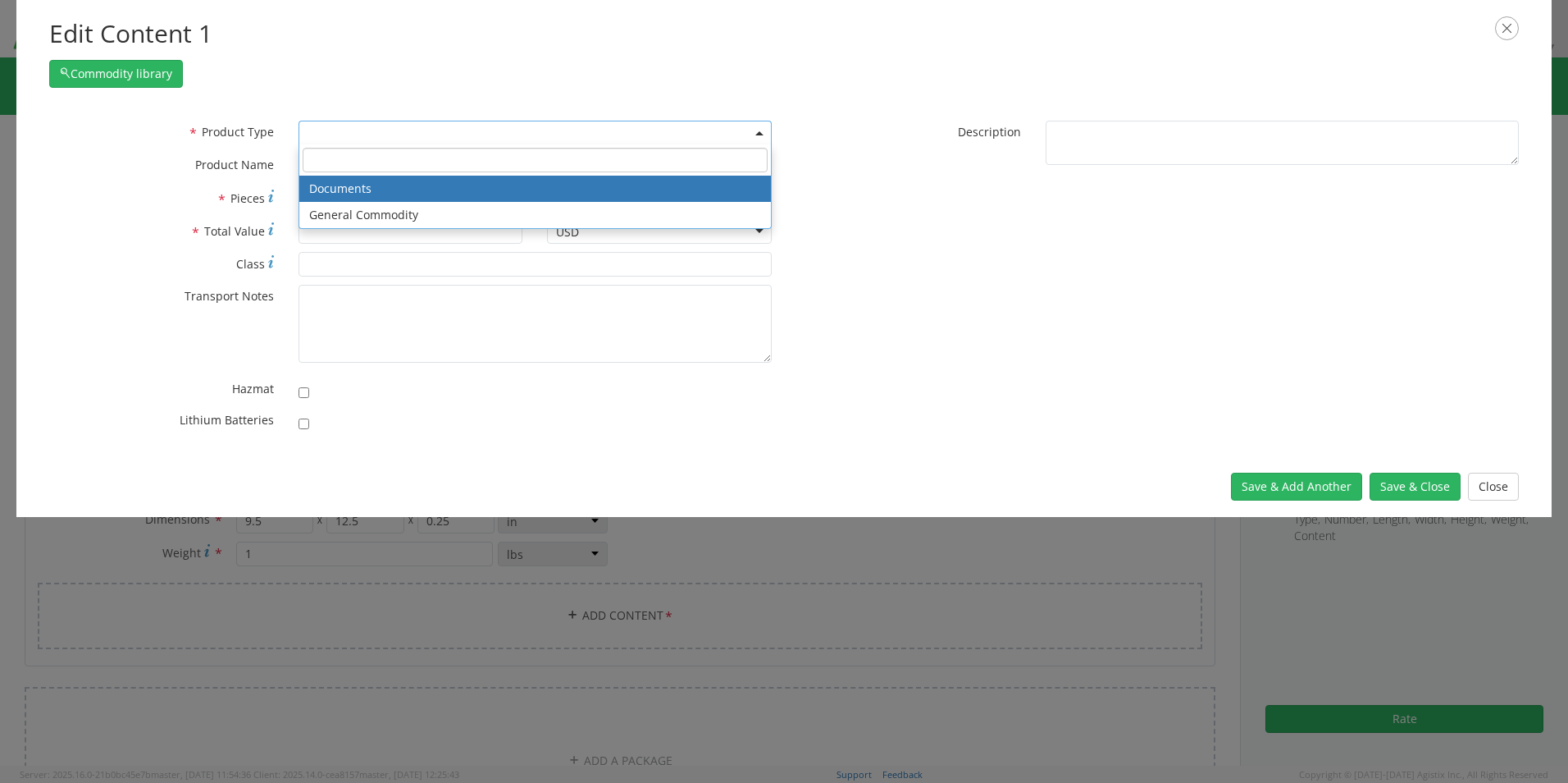
select select "DOCUMENT"
type input "Documents"
type input "1"
type textarea "Documents"
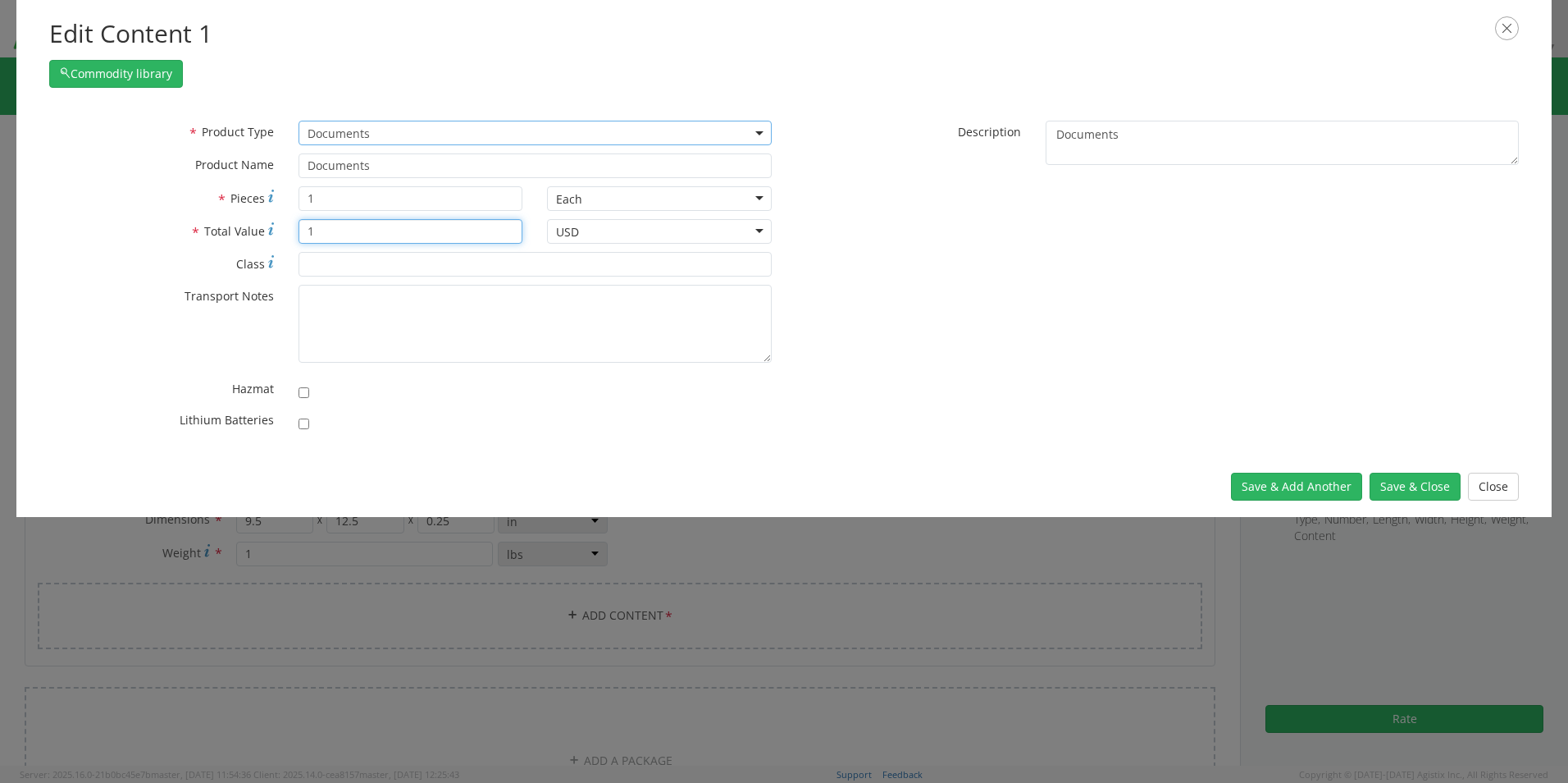
click at [329, 230] on input "1" at bounding box center [410, 231] width 225 height 25
type input "10.00"
drag, startPoint x: 1422, startPoint y: 481, endPoint x: 1071, endPoint y: 416, distance: 357.0
click at [1418, 481] on button "Save & Close" at bounding box center [1415, 486] width 91 height 28
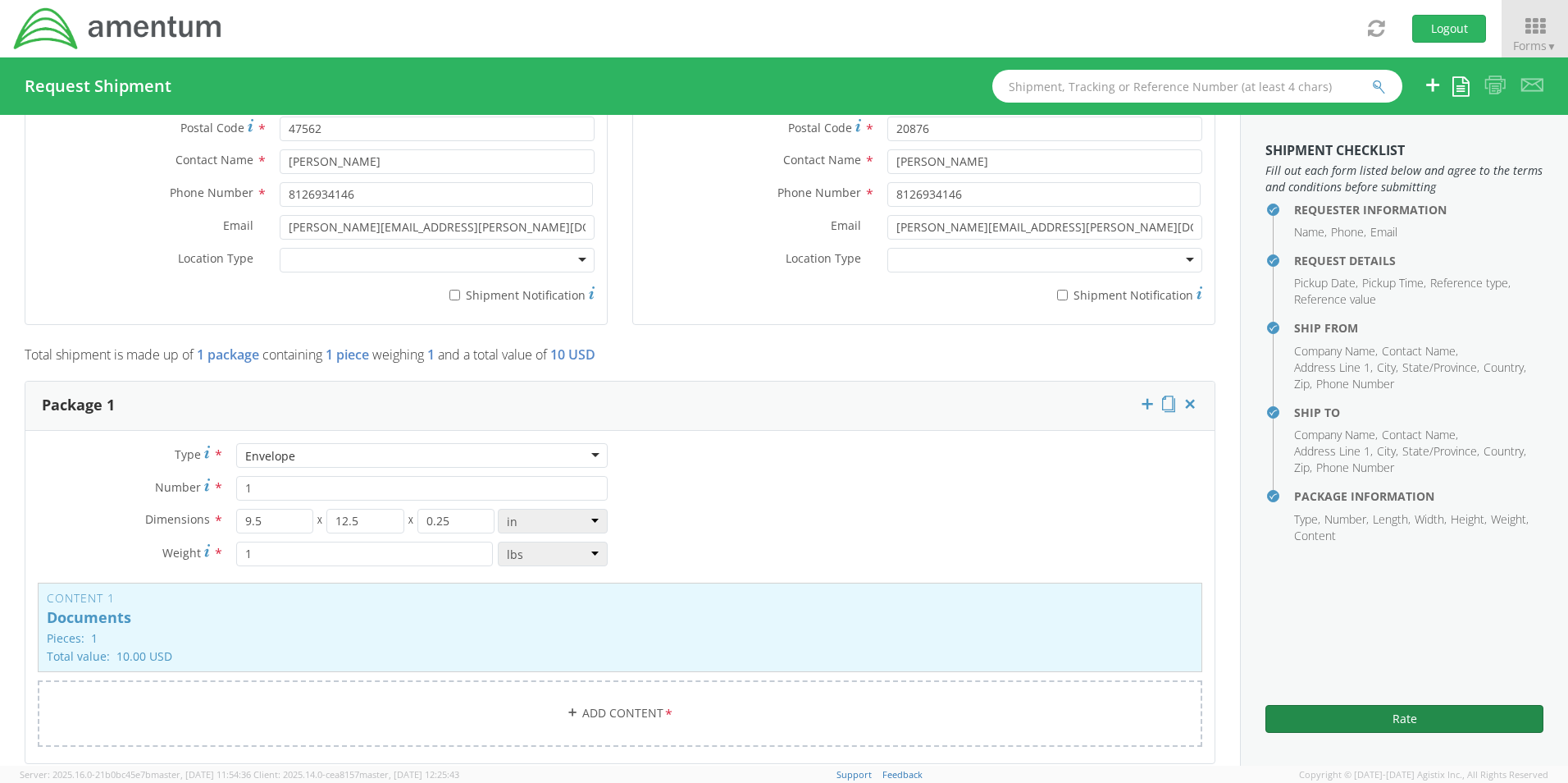
click at [1315, 718] on button "Rate" at bounding box center [1404, 719] width 278 height 28
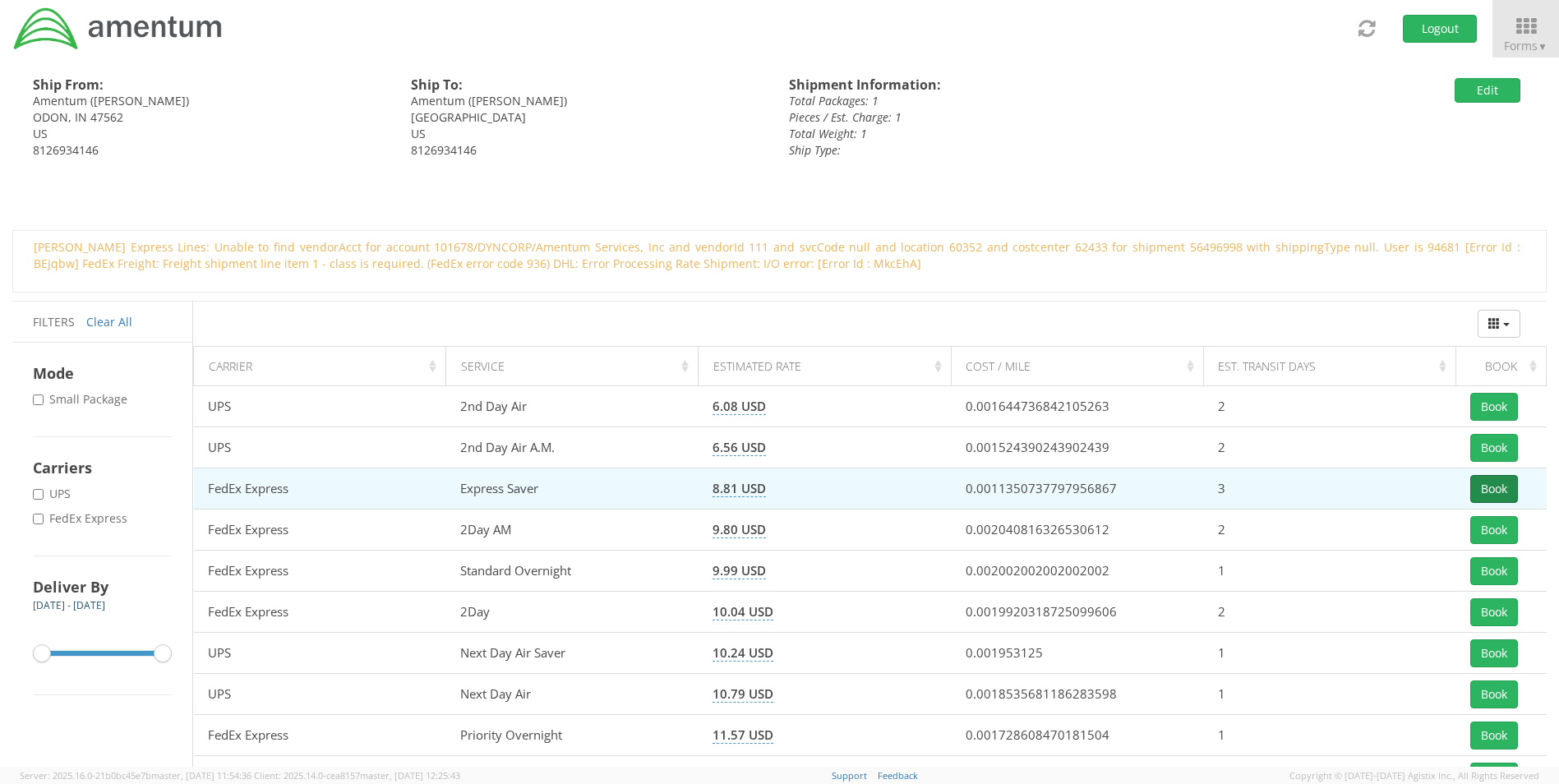
click at [1494, 487] on button "Book" at bounding box center [1494, 488] width 48 height 28
